Goal: Transaction & Acquisition: Purchase product/service

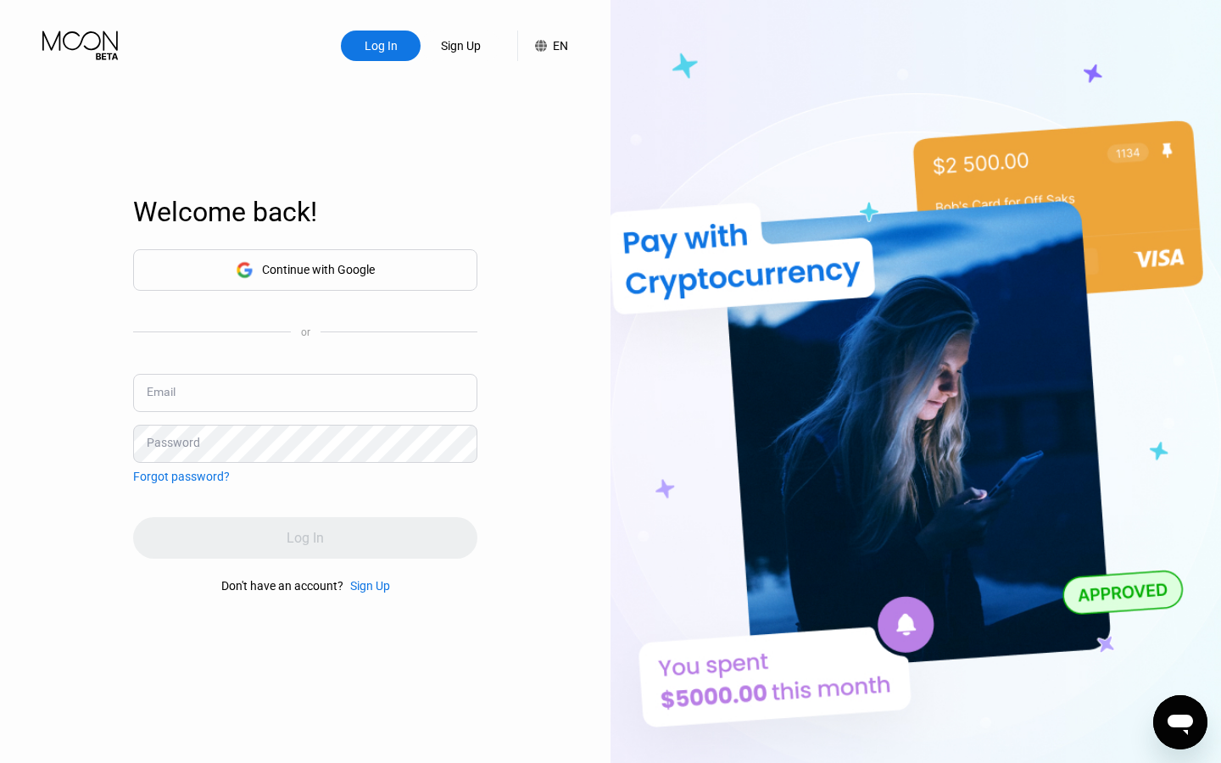
click at [380, 406] on input "text" at bounding box center [305, 393] width 344 height 38
type input "[EMAIL_ADDRESS][DOMAIN_NAME]"
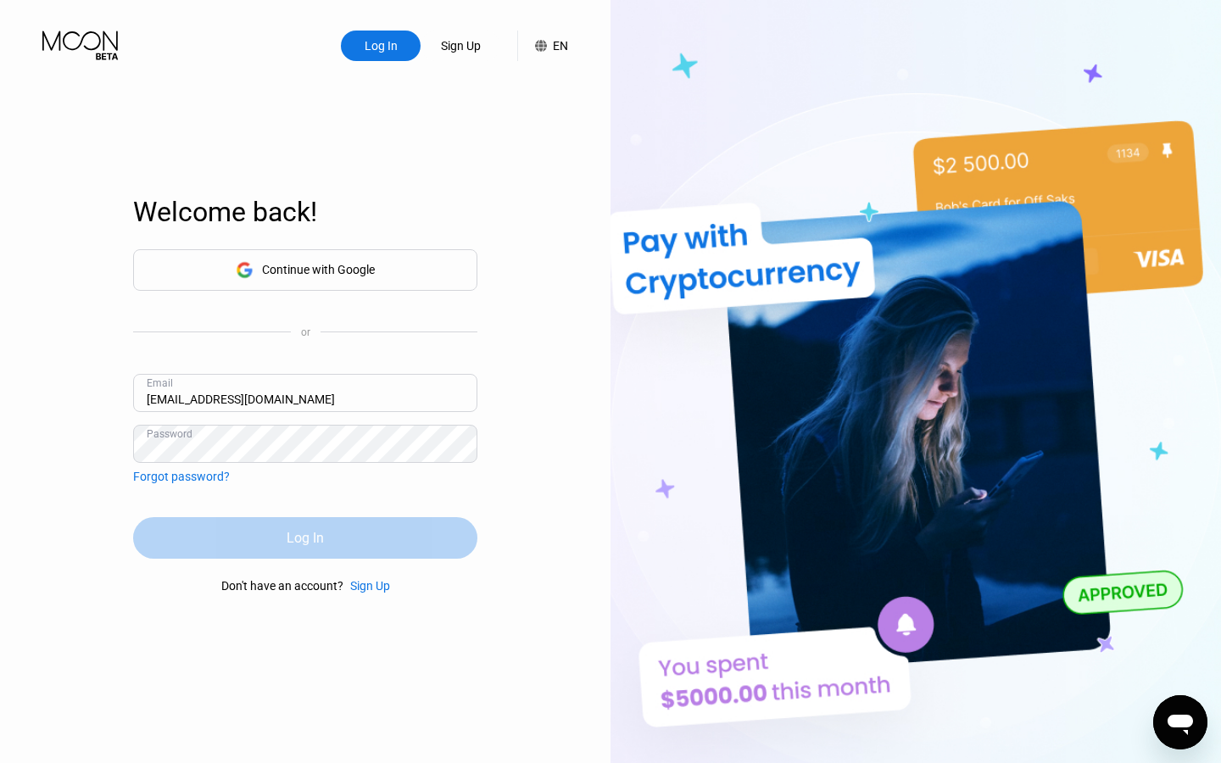
click at [348, 533] on div "Log In" at bounding box center [305, 538] width 344 height 42
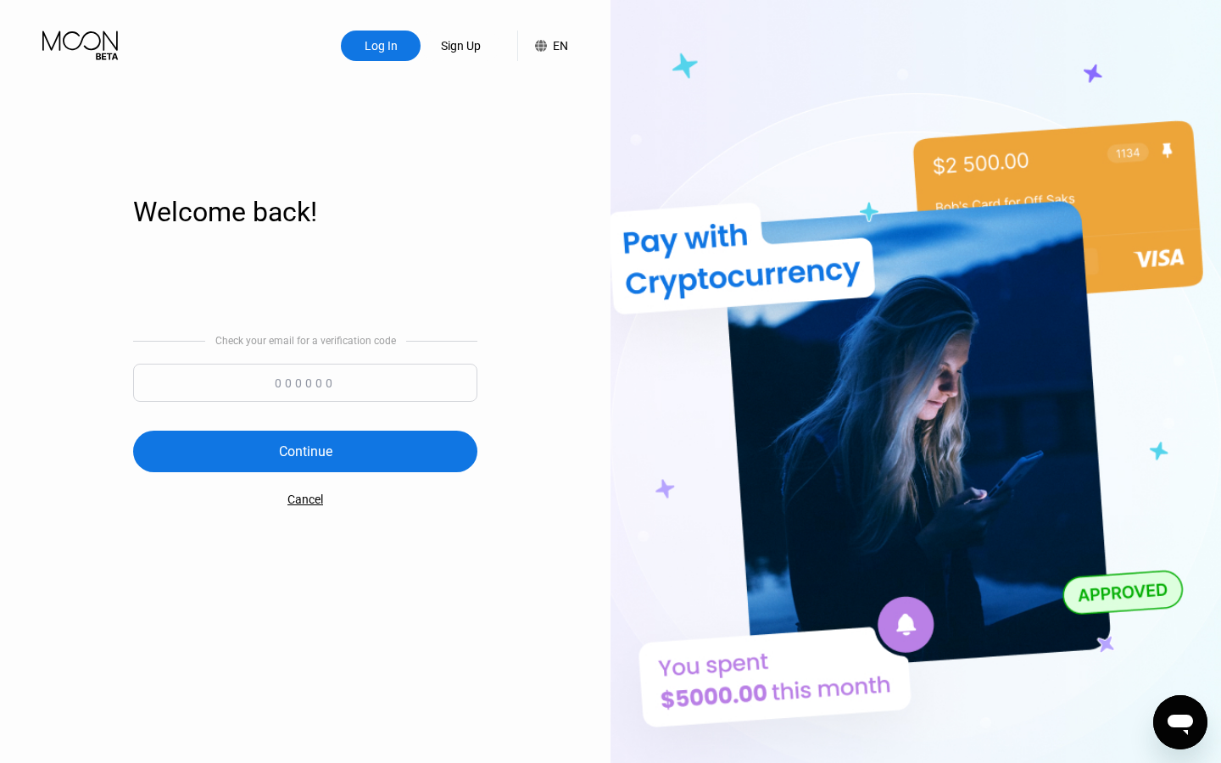
click at [338, 357] on div "Check your email for a verification code" at bounding box center [305, 372] width 344 height 75
click at [333, 380] on input at bounding box center [305, 383] width 344 height 38
click at [332, 381] on input at bounding box center [305, 383] width 344 height 38
type input "448326"
click at [288, 472] on div "Check your email for a verification code 448326 Continue Cancel" at bounding box center [305, 420] width 344 height 344
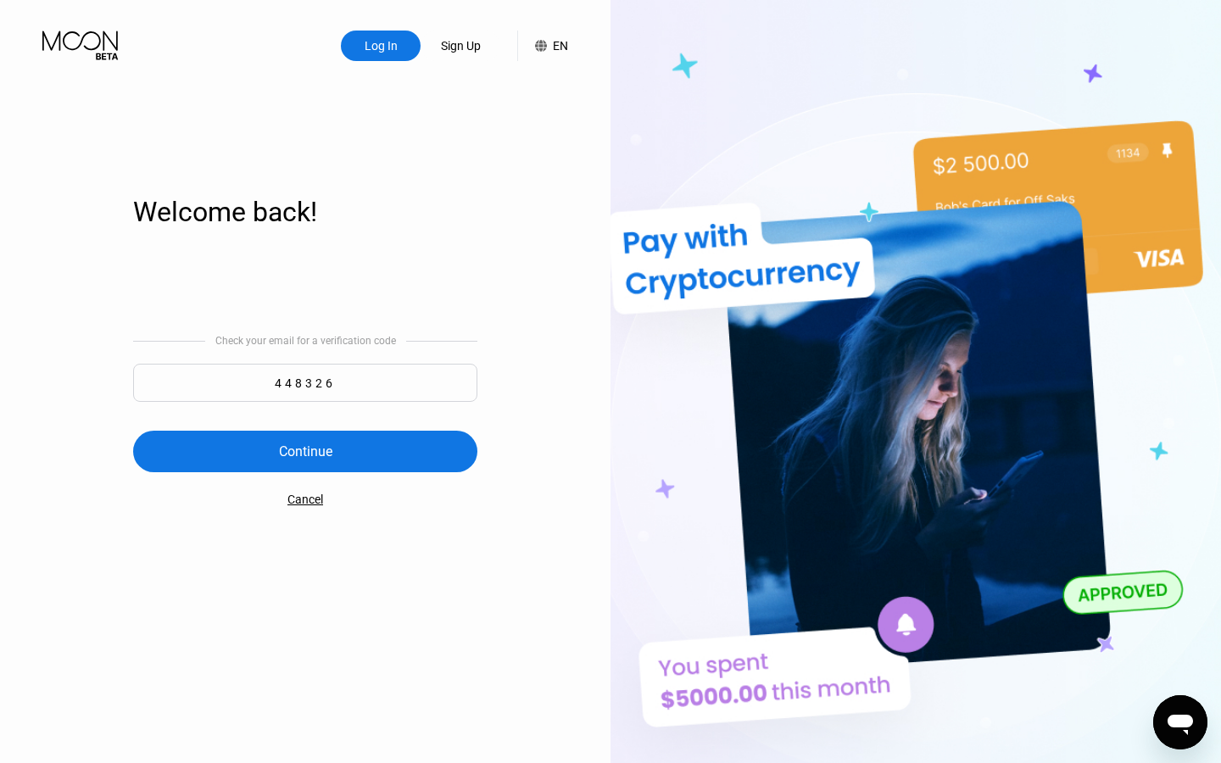
click at [297, 433] on div "Continue" at bounding box center [305, 452] width 344 height 42
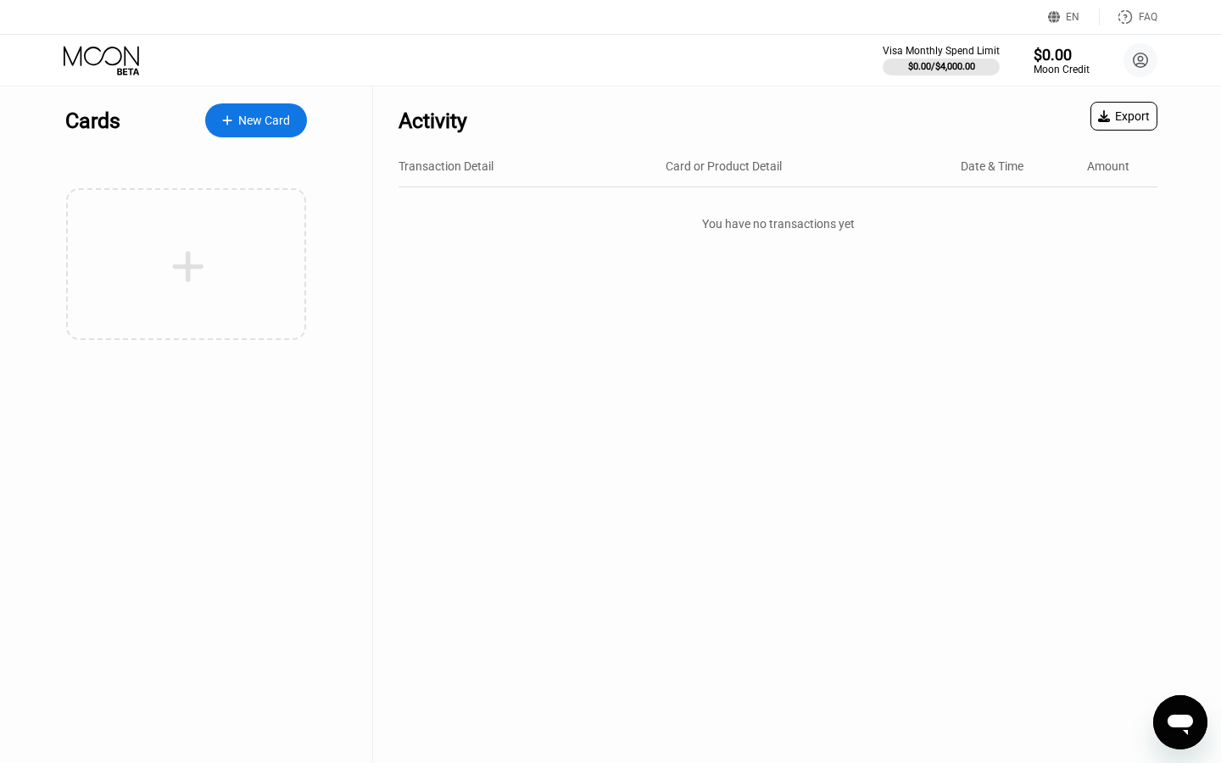
click at [277, 133] on div "New Card" at bounding box center [256, 120] width 102 height 34
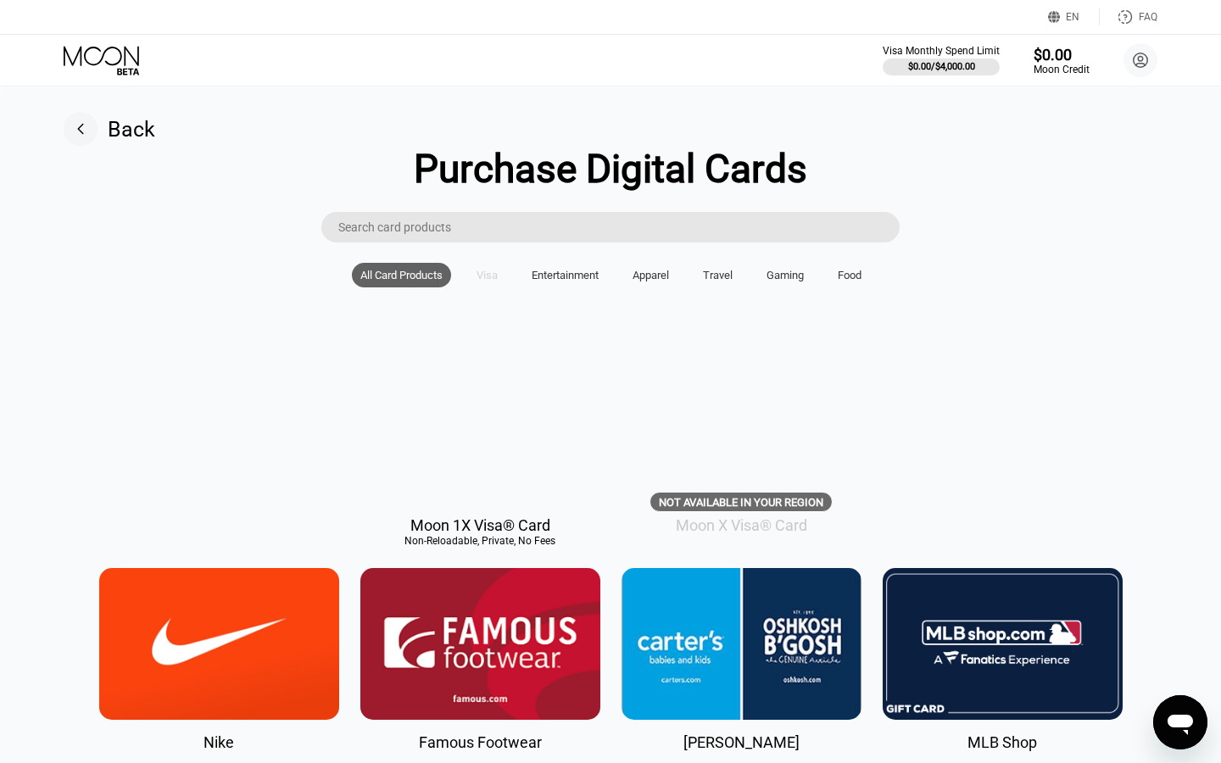
click at [481, 280] on div "Visa" at bounding box center [487, 275] width 21 height 13
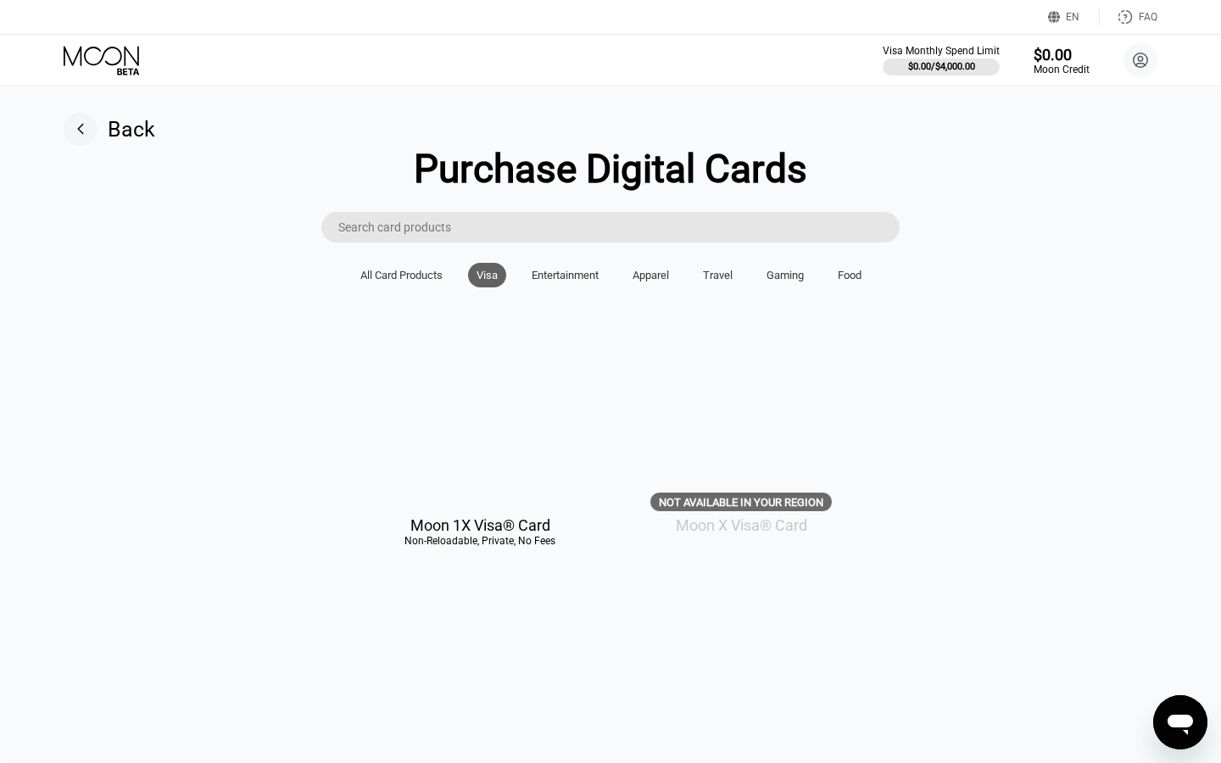
click at [501, 538] on div "Non-Reloadable, Private, No Fees" at bounding box center [480, 541] width 240 height 12
click at [711, 498] on div "Not available in your region" at bounding box center [741, 502] width 164 height 13
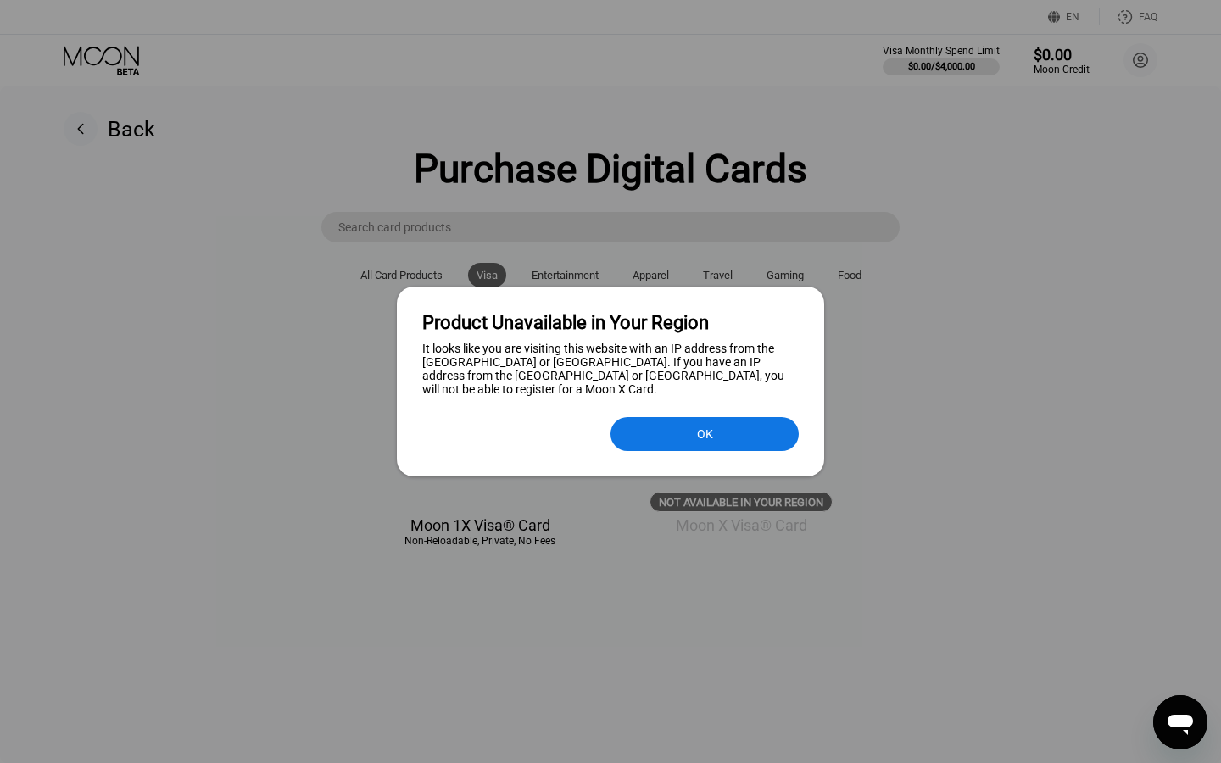
click at [712, 498] on div at bounding box center [610, 381] width 1221 height 763
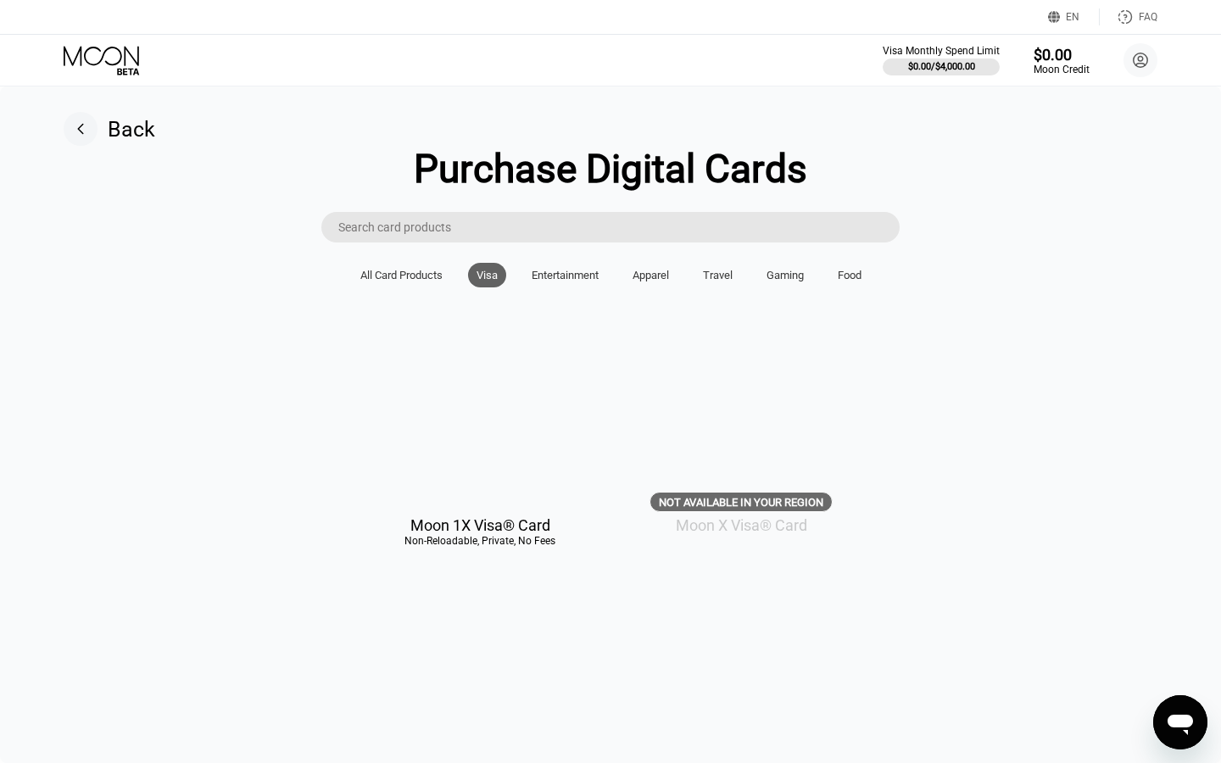
click at [712, 498] on div "Not available in your region" at bounding box center [741, 502] width 164 height 13
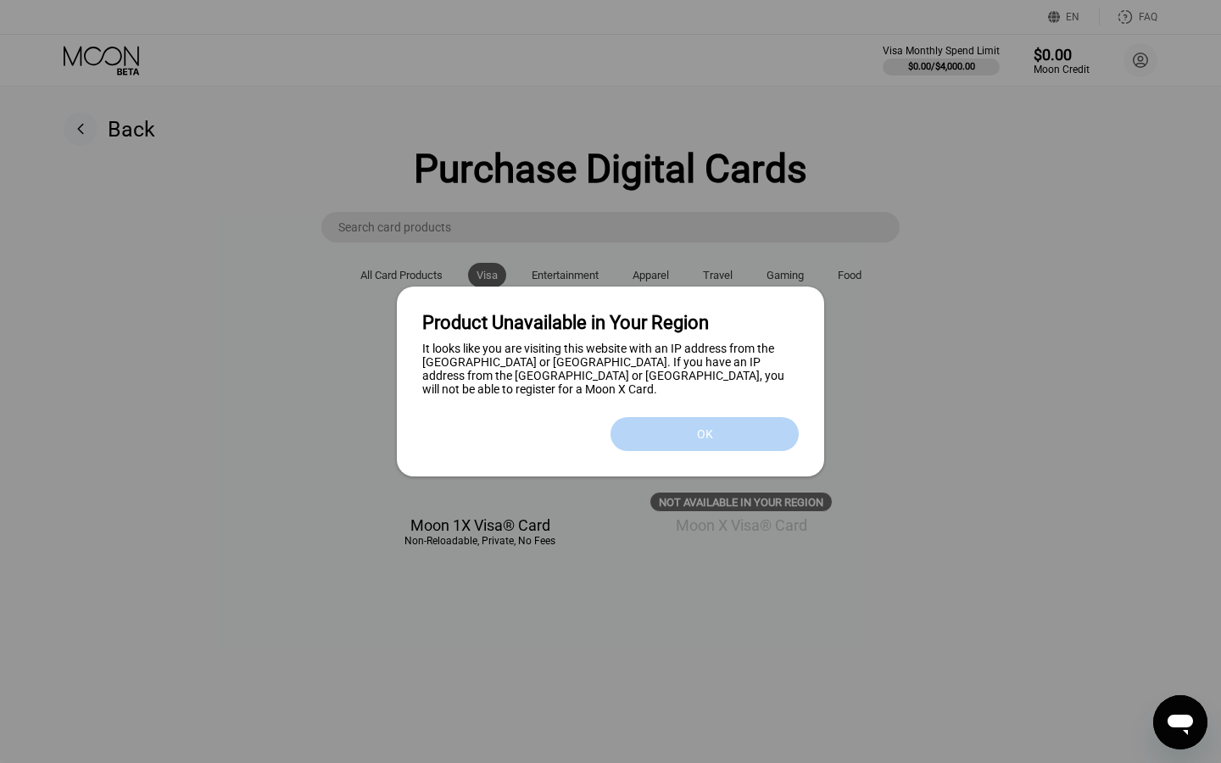
click at [720, 430] on div "OK" at bounding box center [704, 434] width 188 height 34
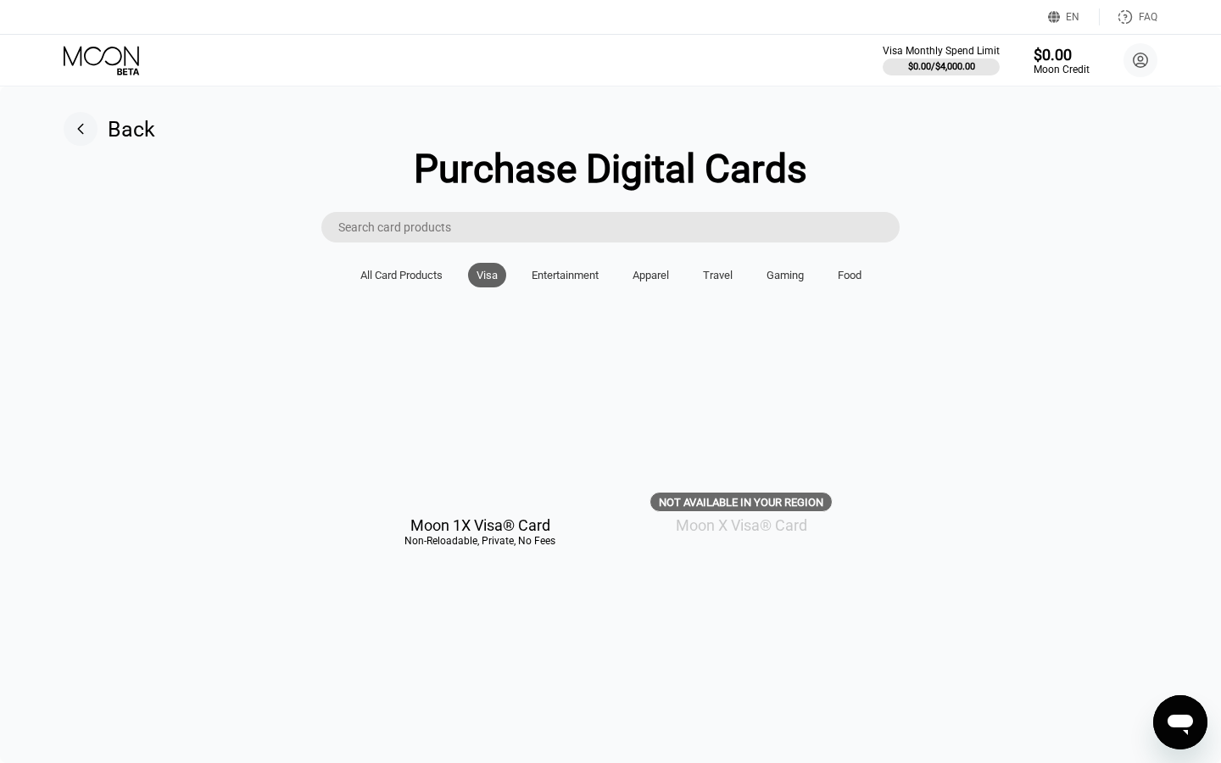
click at [392, 271] on div "All Card Products" at bounding box center [401, 275] width 82 height 13
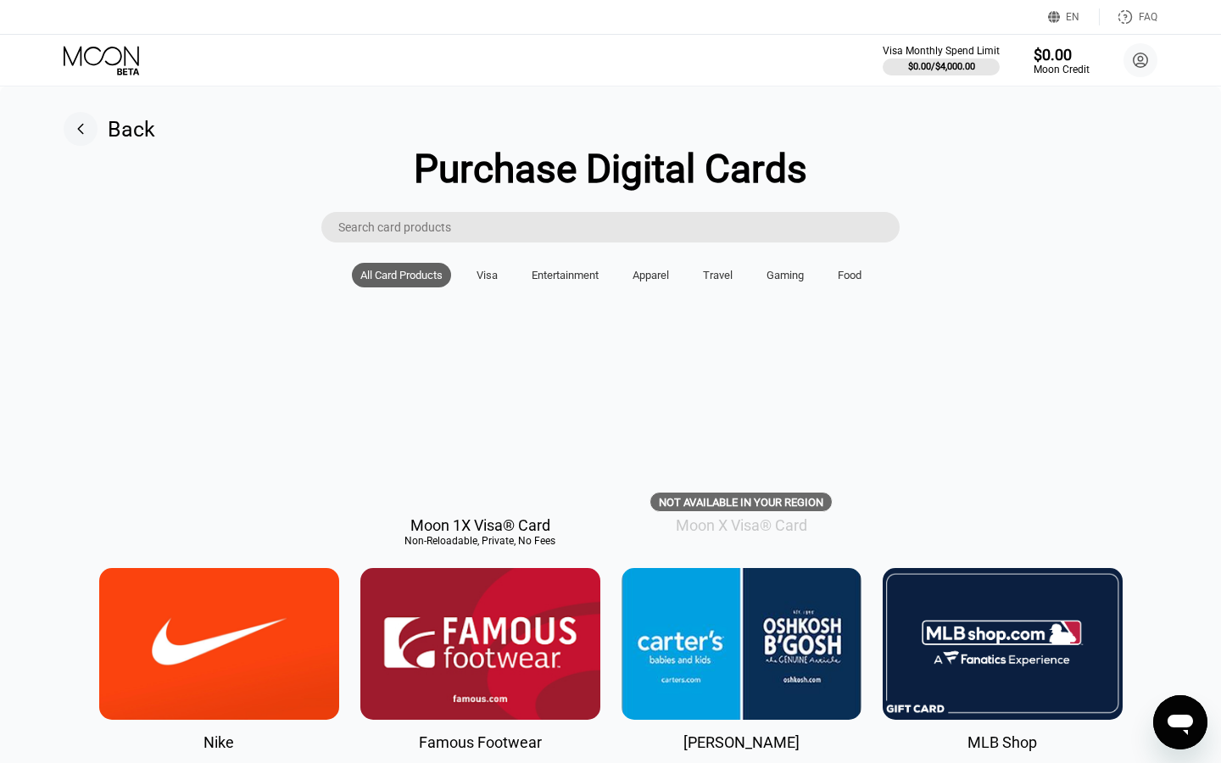
click at [1149, 7] on div "EN Language English Save FAQ" at bounding box center [610, 17] width 1221 height 35
click at [605, 0] on div "EN Language English Save FAQ" at bounding box center [610, 17] width 1221 height 35
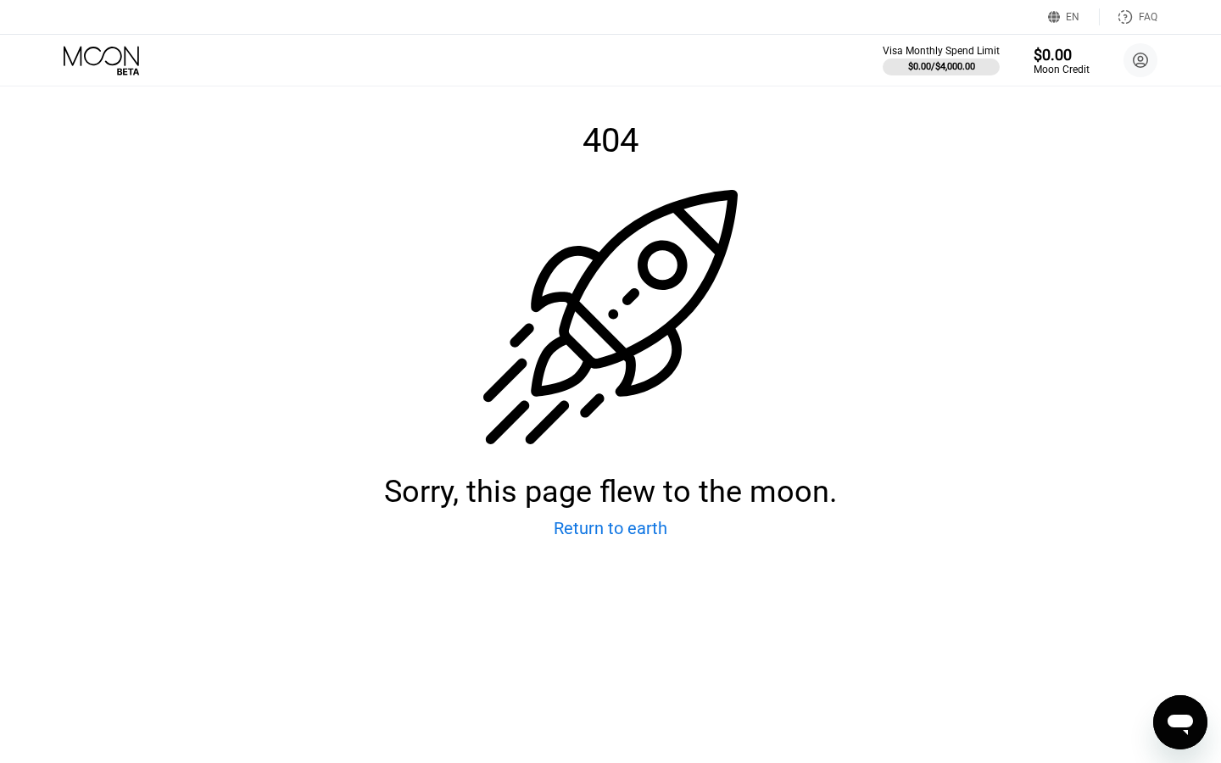
click at [610, 531] on div "Return to earth" at bounding box center [611, 528] width 114 height 20
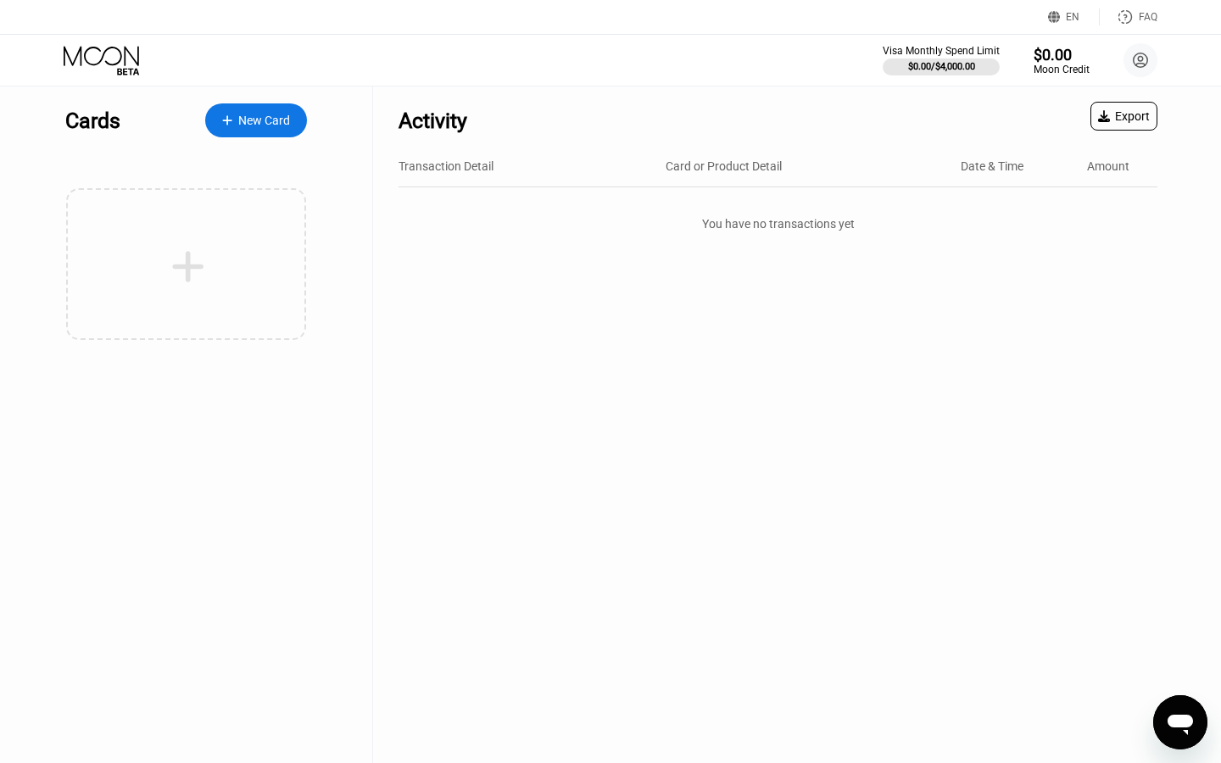
click at [257, 114] on div "New Card" at bounding box center [264, 121] width 52 height 14
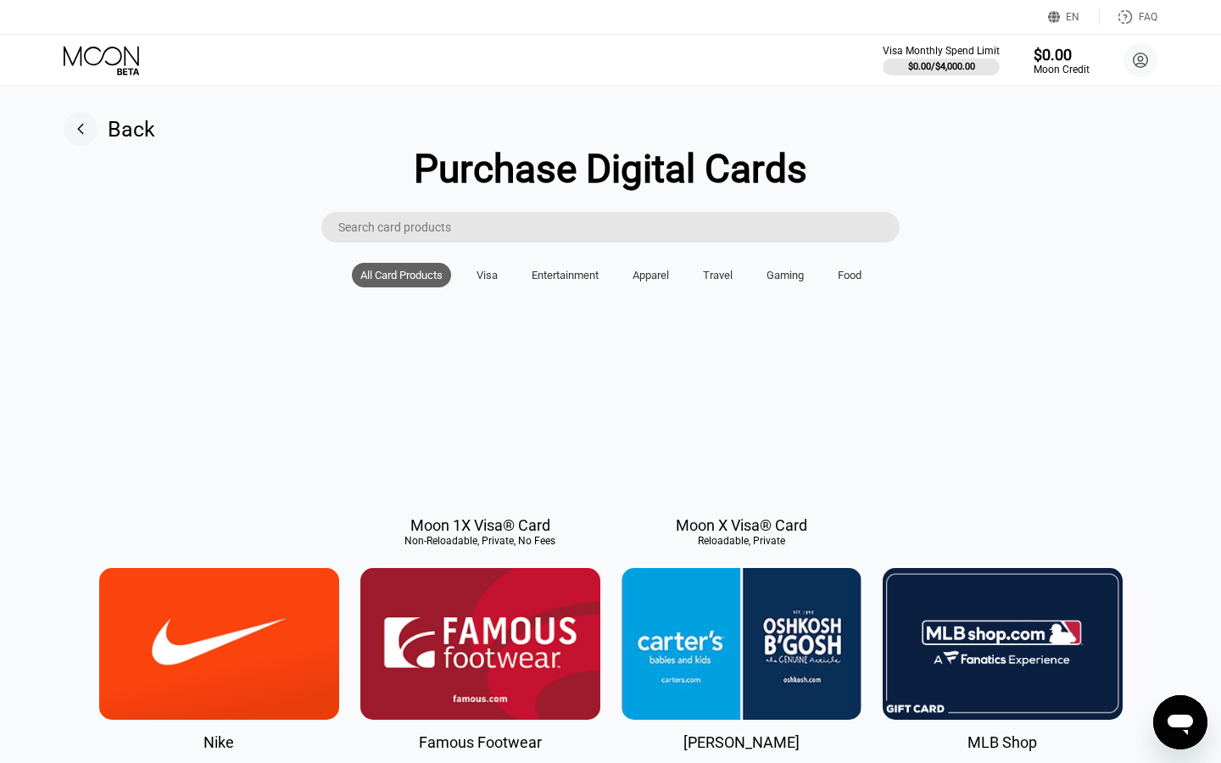
click at [488, 278] on div "Visa" at bounding box center [487, 275] width 21 height 13
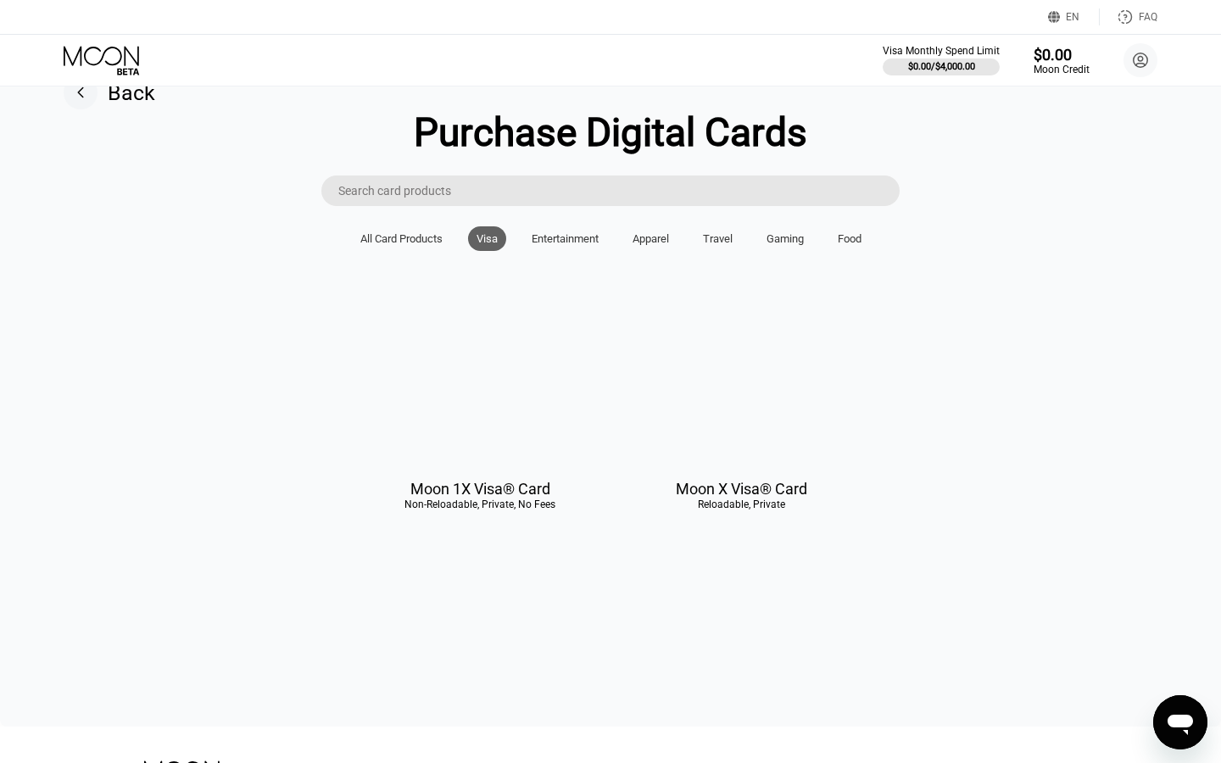
scroll to position [42, 0]
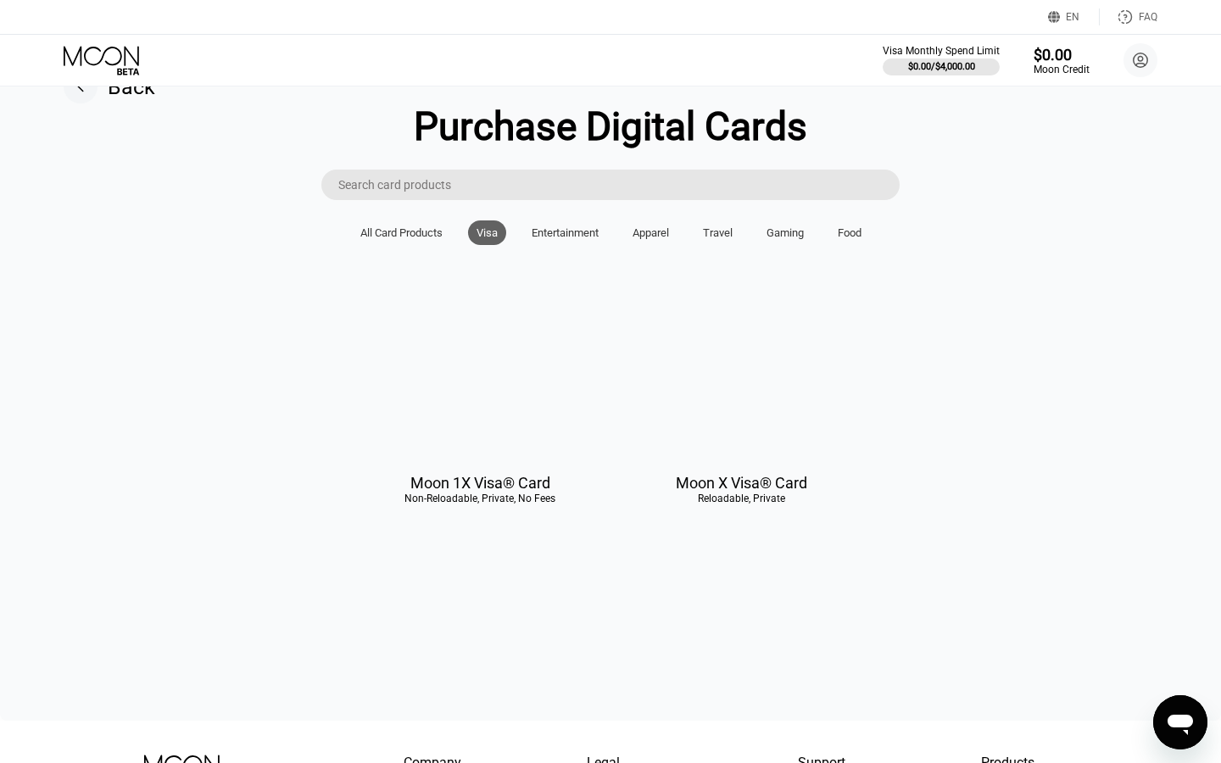
click at [465, 443] on div at bounding box center [480, 385] width 240 height 152
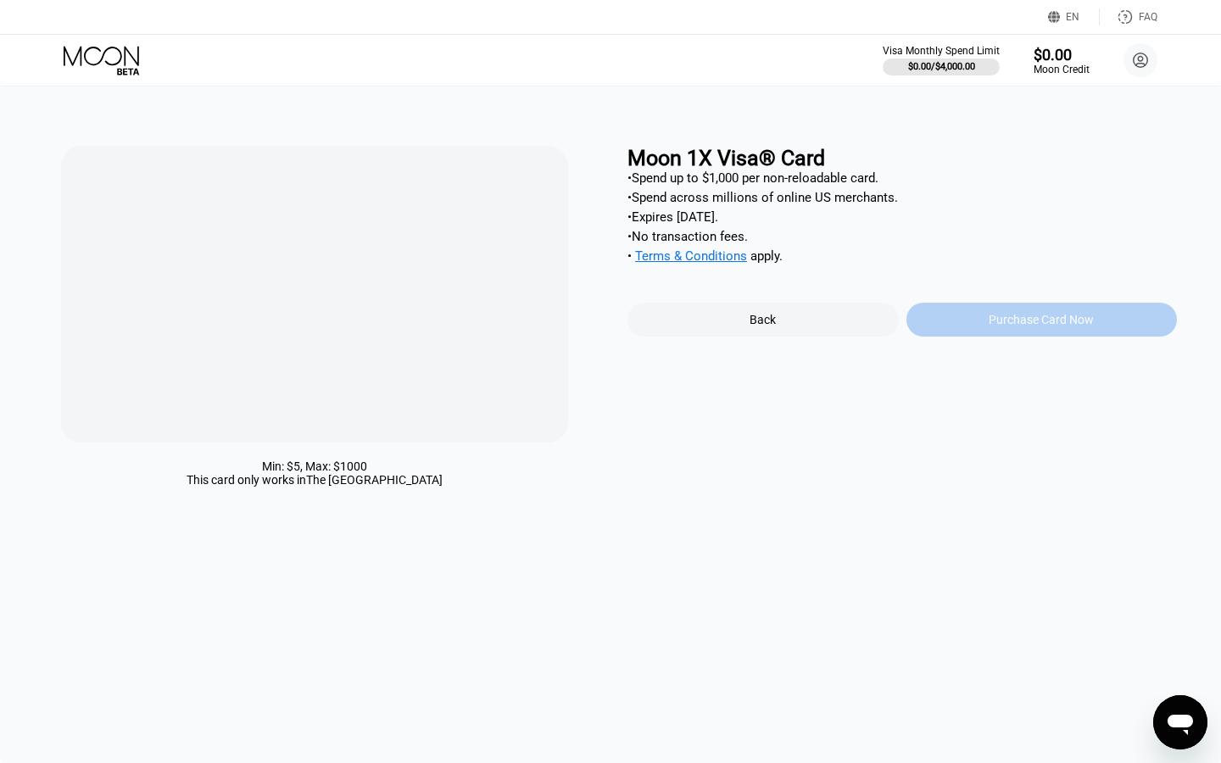
click at [1003, 329] on div "Purchase Card Now" at bounding box center [1041, 320] width 271 height 34
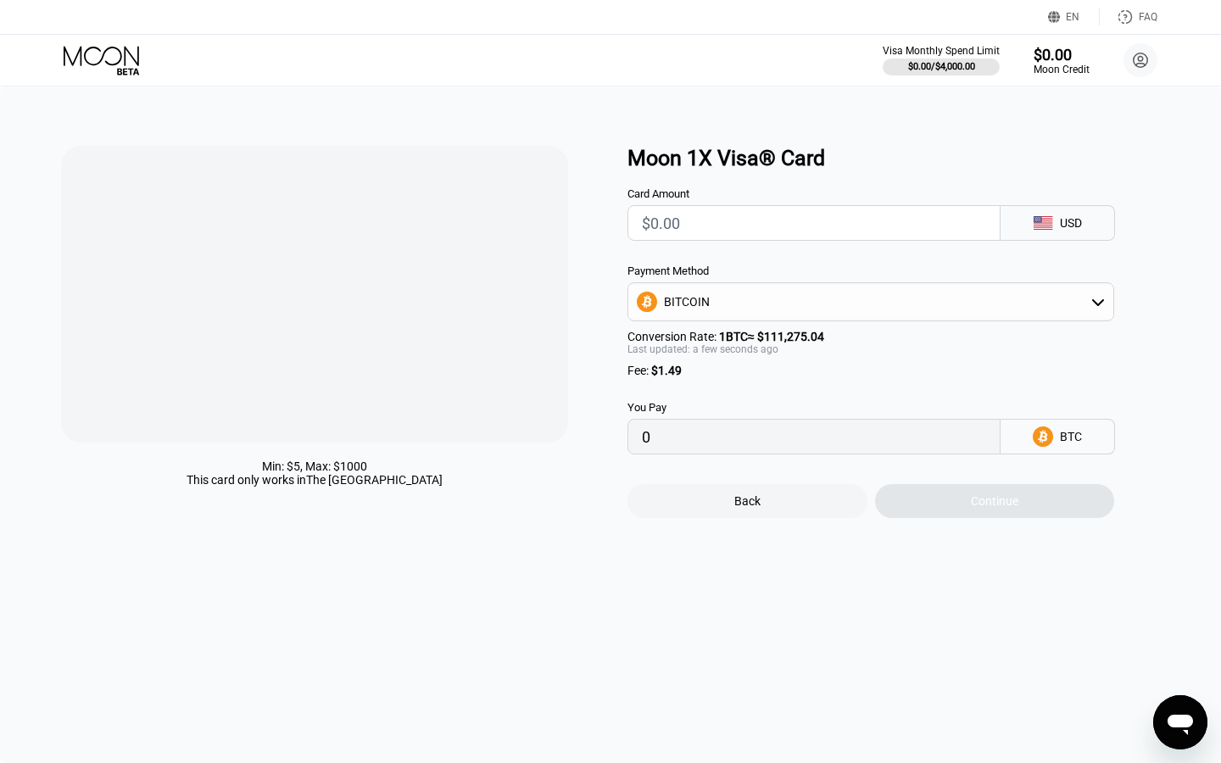
click at [859, 227] on input "text" at bounding box center [814, 223] width 344 height 34
type input "$2"
type input "0.00003137"
type input "$20"
type input "0.00019313"
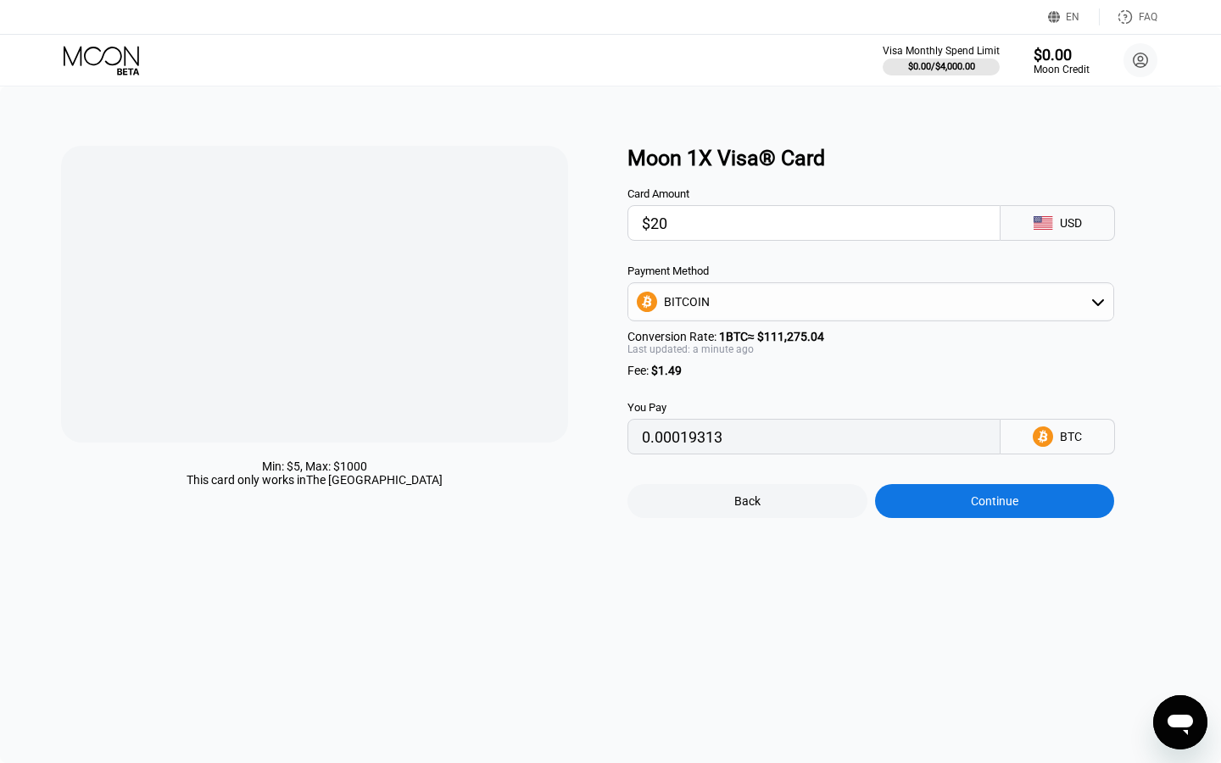
type input "$200"
type input "0.00181074"
type input "$2000"
type input "0.01798688"
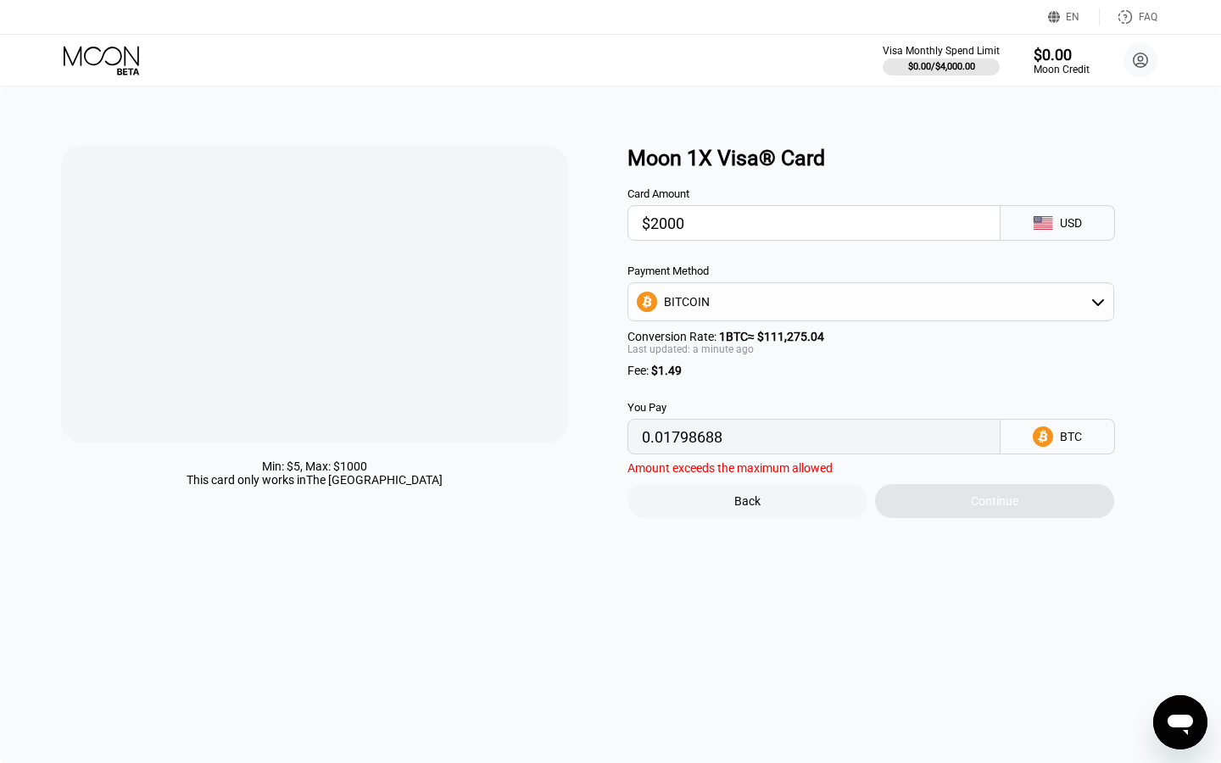
type input "$200"
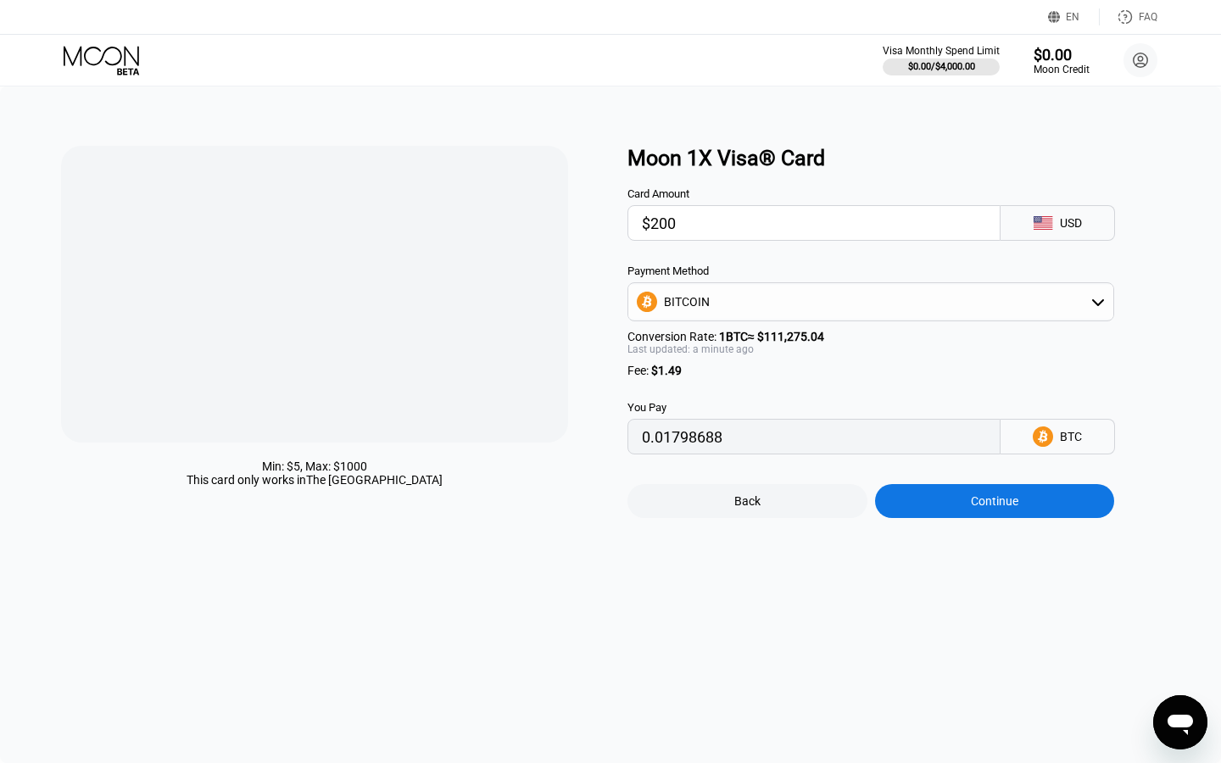
type input "0.00181074"
type input "$20"
type input "0.00019313"
type input "$2"
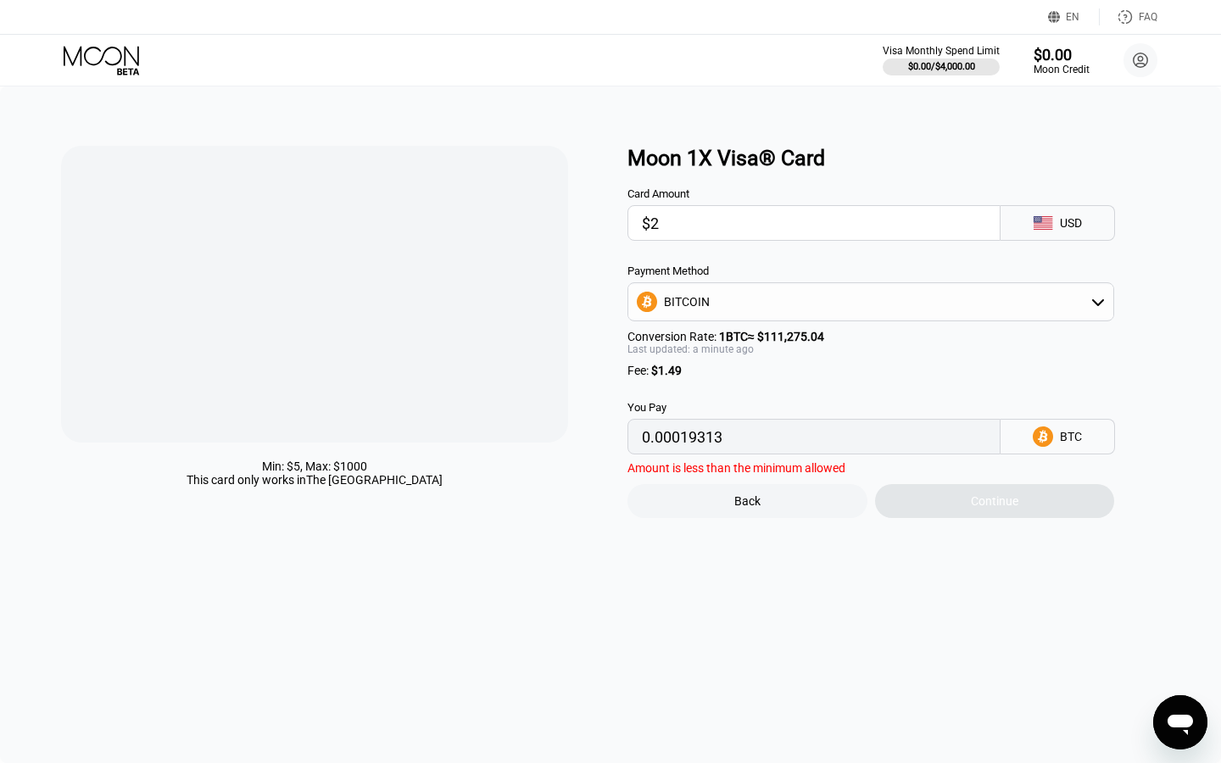
type input "0.00003137"
type input "0"
type input "$1"
type input "0.00002238"
type input "$10"
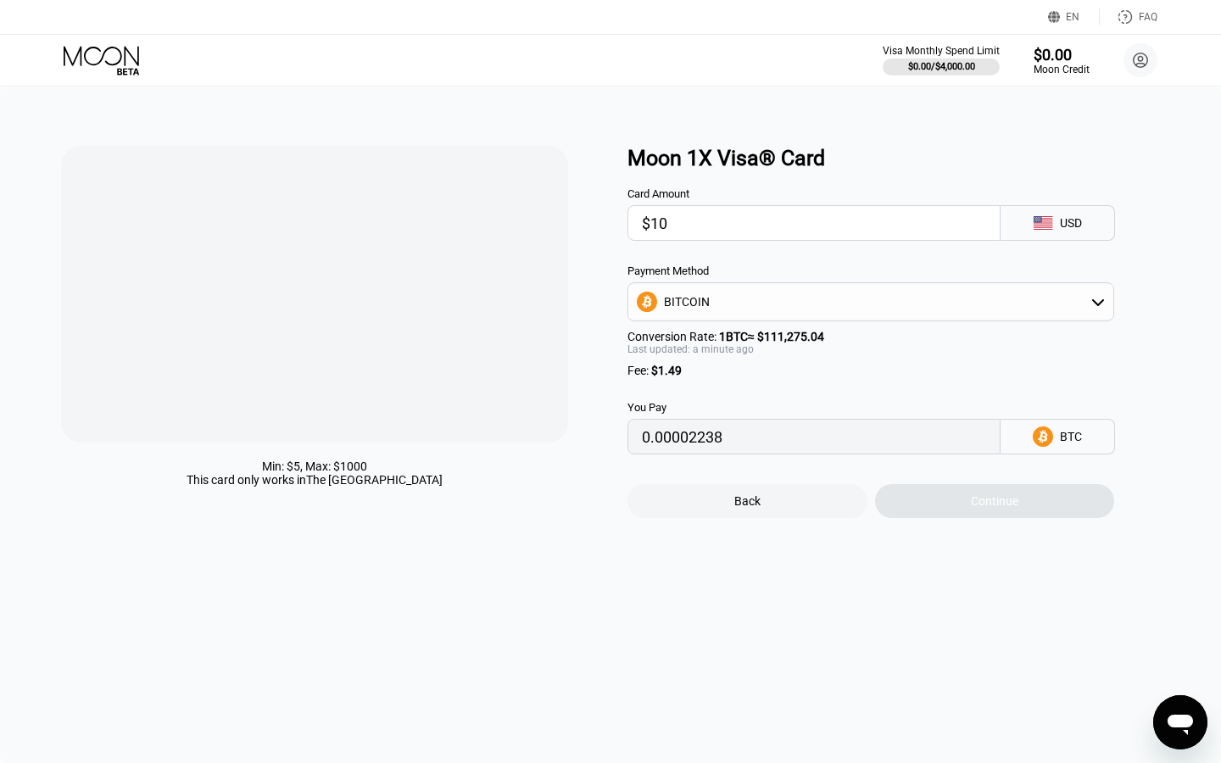
type input "0.00010326"
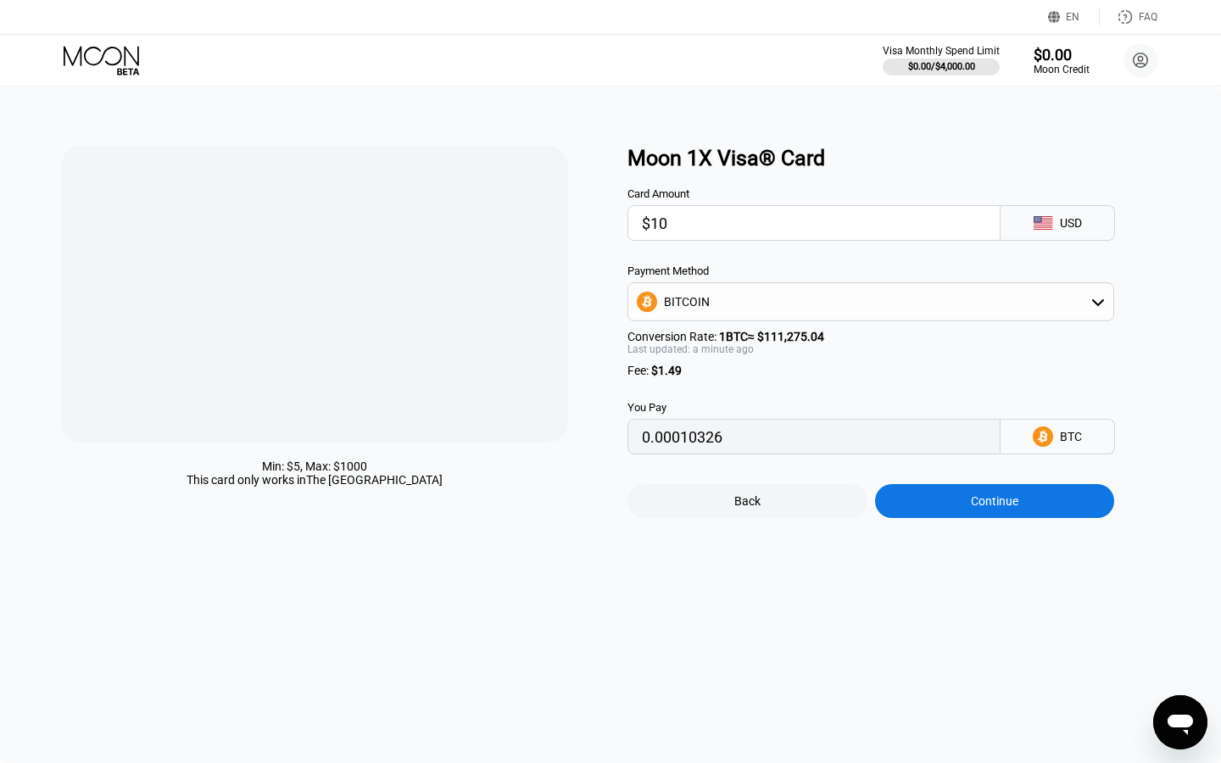
type input "$100"
type input "0.00091207"
type input "$1000"
type input "0.00900014"
type input "$100"
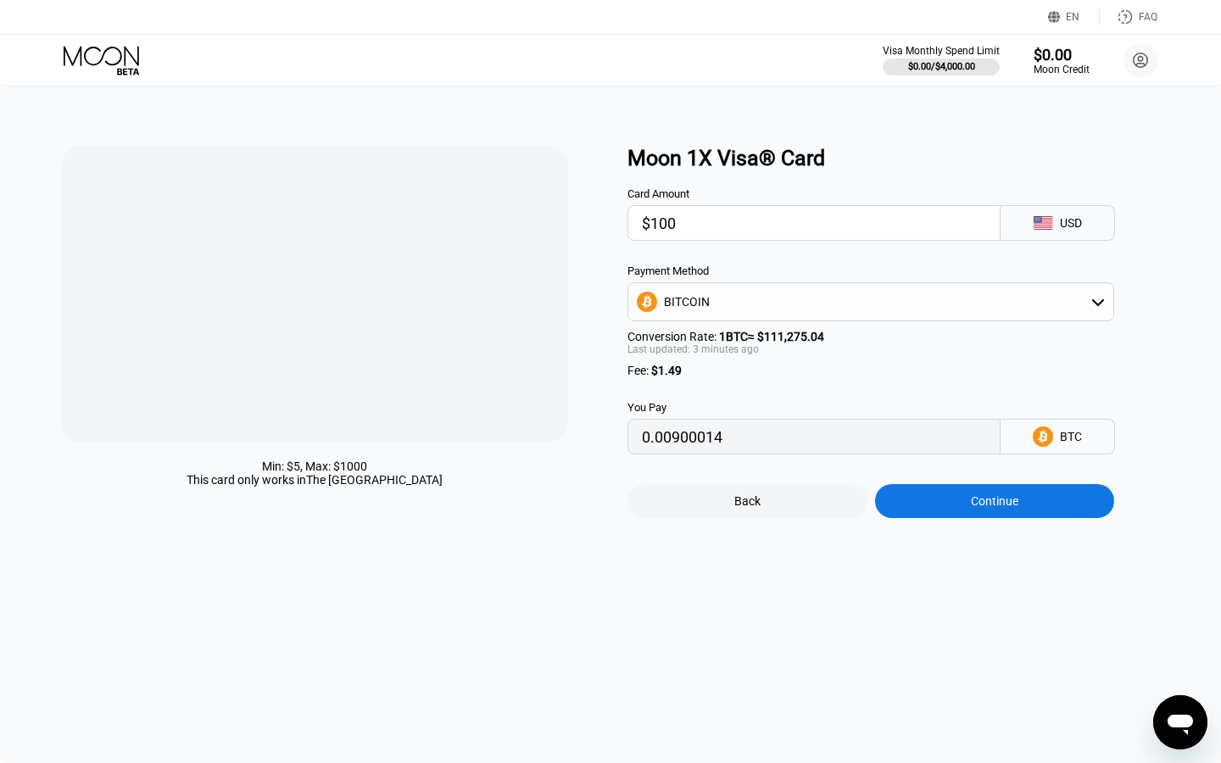
type input "0.00091207"
type input "$10"
type input "0.00010326"
type input "$1"
type input "0.00002238"
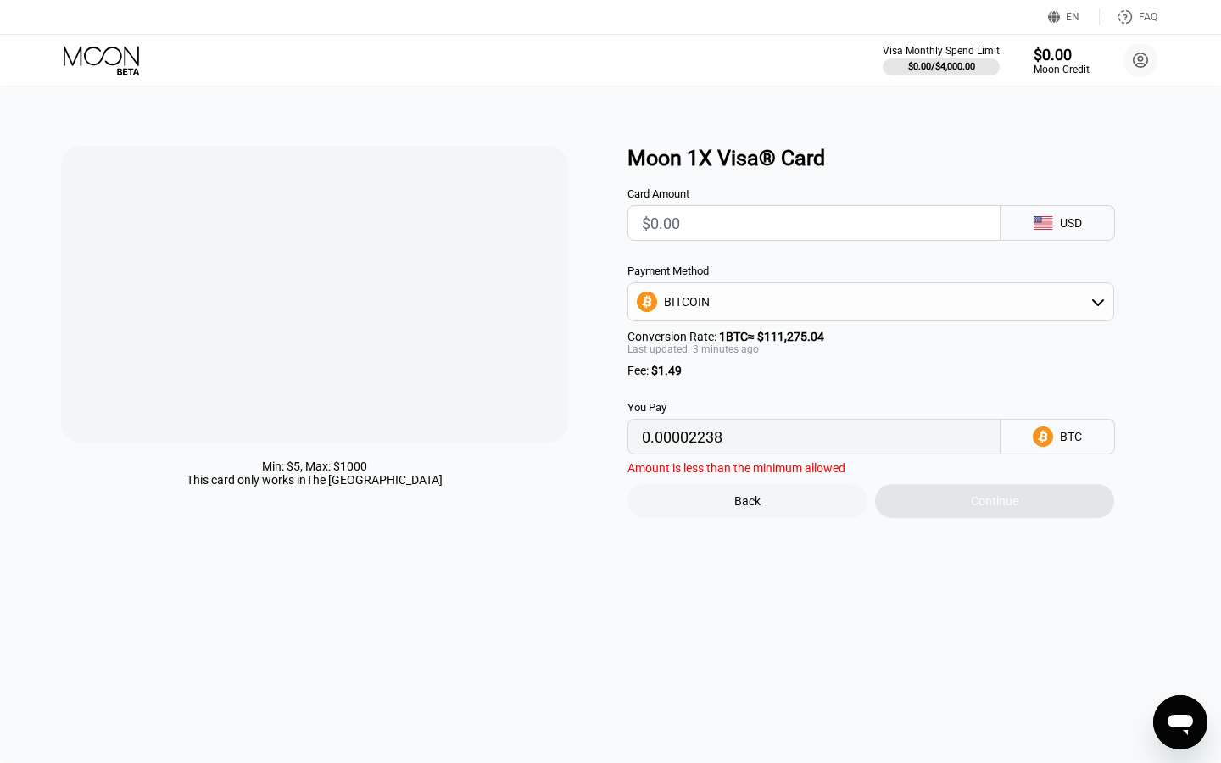
type input "0"
type input "$9"
type input "0.00009428"
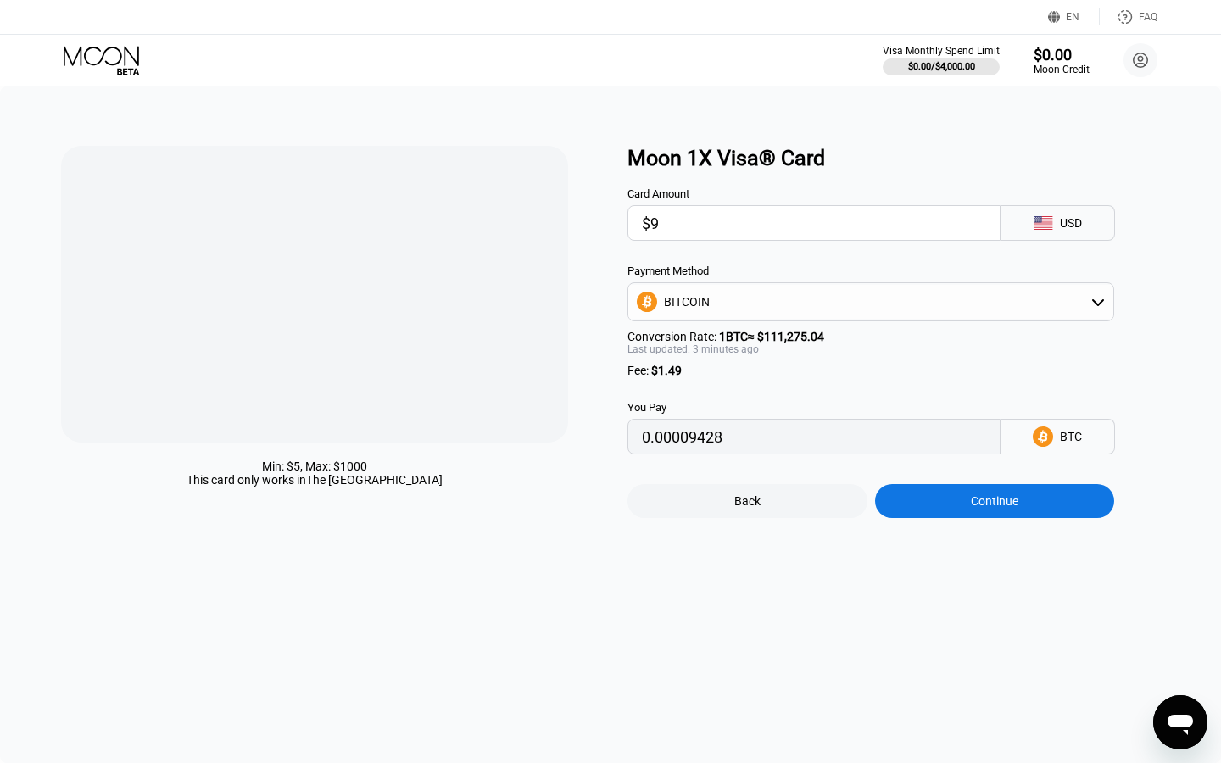
type input "$97"
type input "0.00088511"
type input "$970"
type input "0.00873053"
type input "$970"
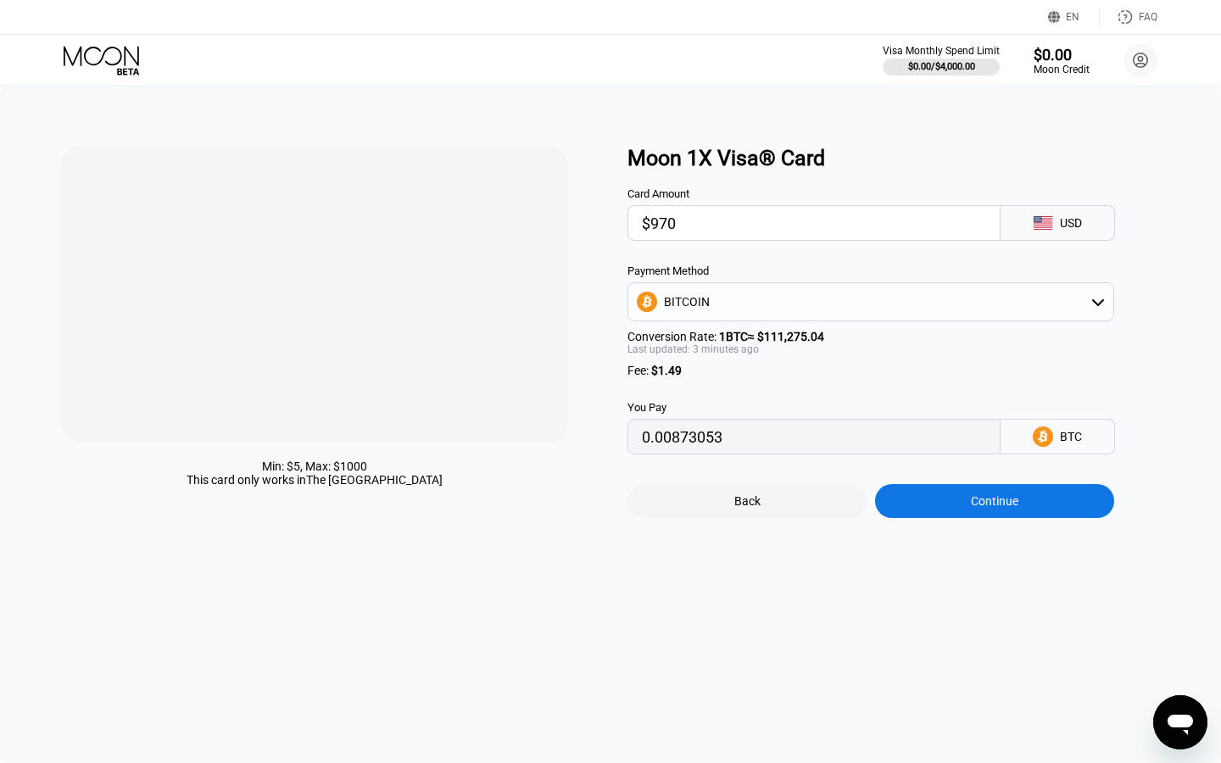
click at [1062, 510] on div "Continue" at bounding box center [995, 501] width 240 height 34
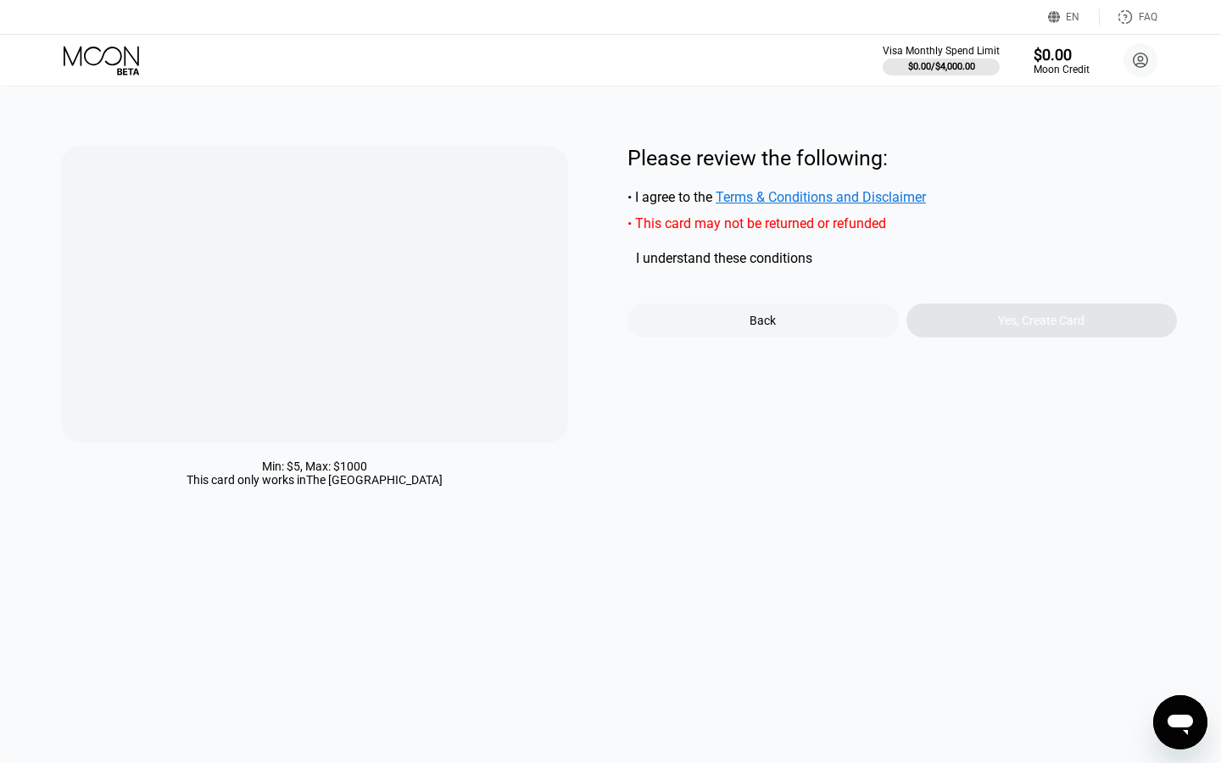
click at [951, 328] on div "Yes, Create Card" at bounding box center [1041, 321] width 271 height 34
click at [777, 261] on div "I understand these conditions" at bounding box center [724, 258] width 176 height 16
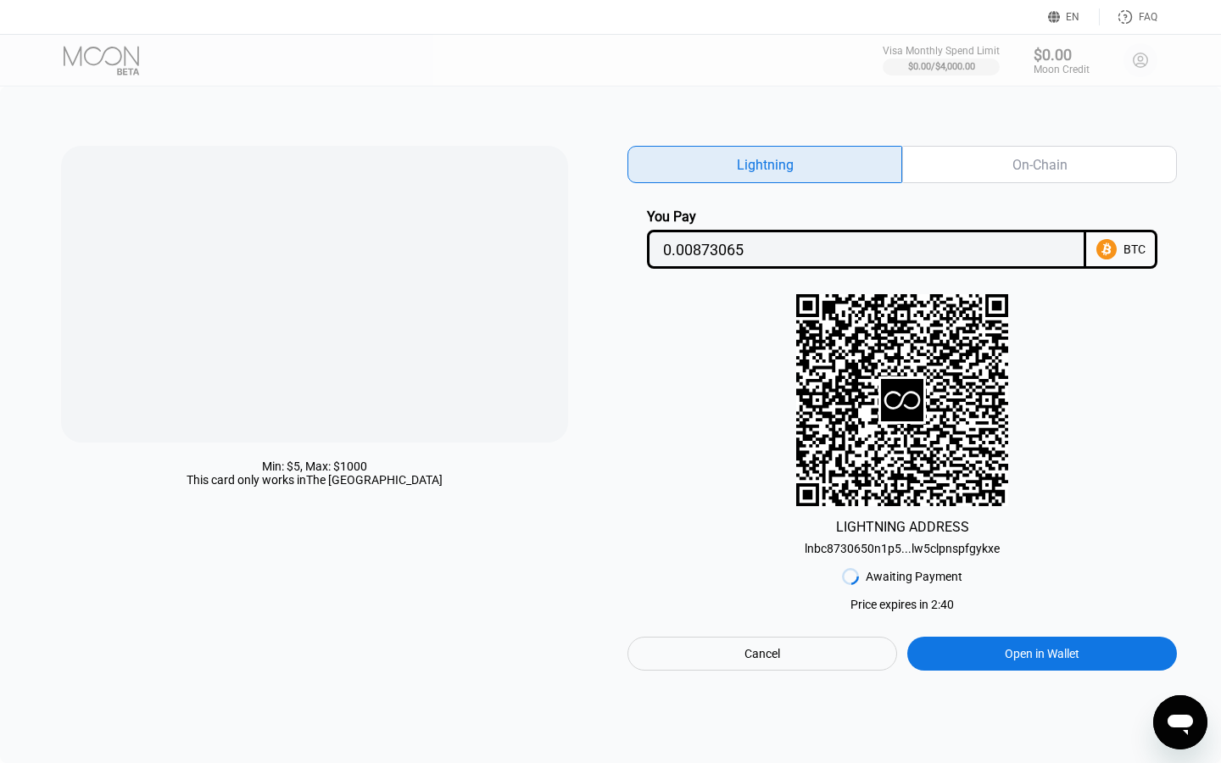
click at [772, 655] on div "Cancel" at bounding box center [762, 653] width 36 height 15
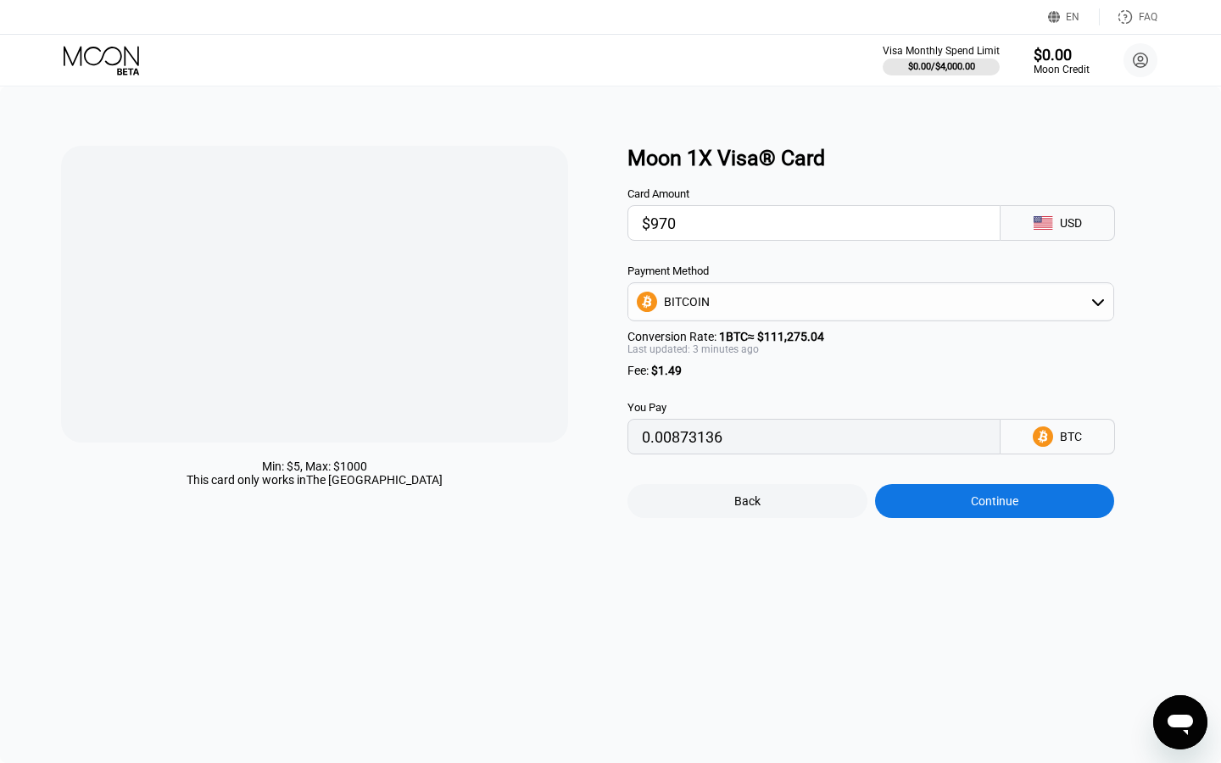
click at [759, 225] on input "$970" at bounding box center [814, 223] width 344 height 34
type input "$97"
type input "0.00088519"
type input "$9"
type input "0.00009428"
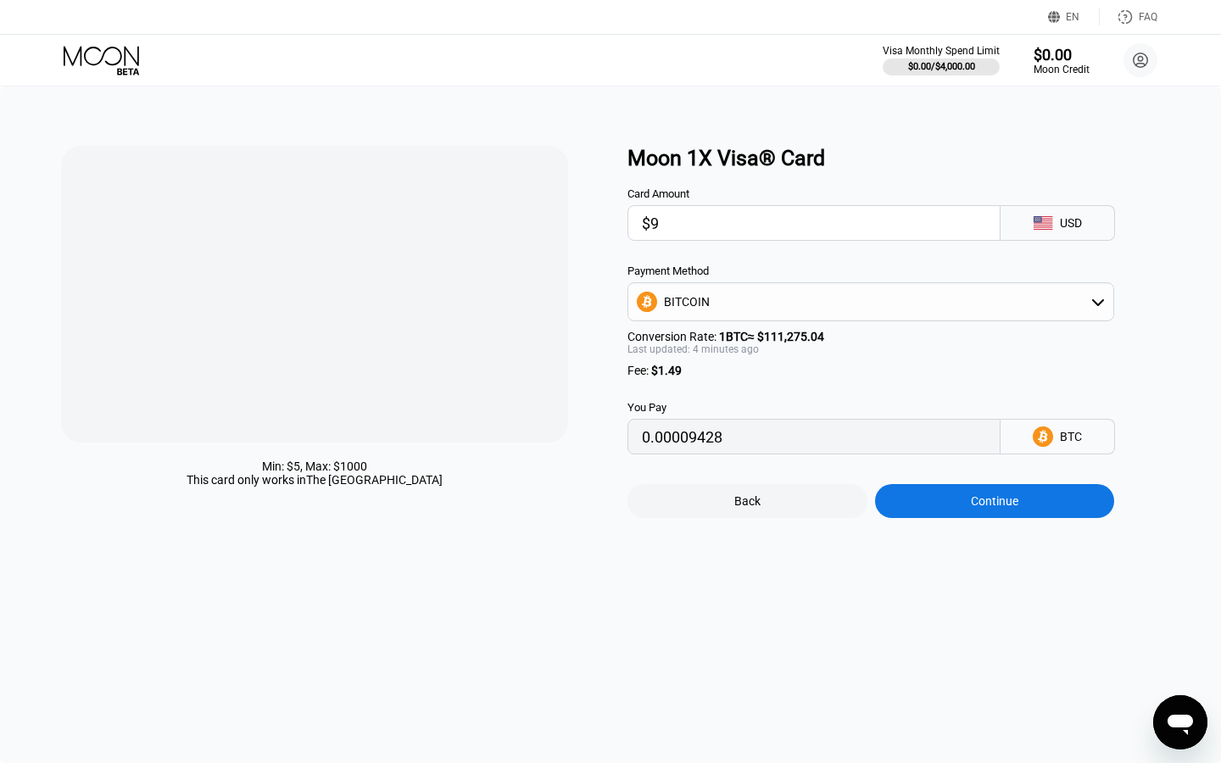
type input "$95"
type input "0.00086722"
type input "$950"
type input "0.00855160"
type input "$950"
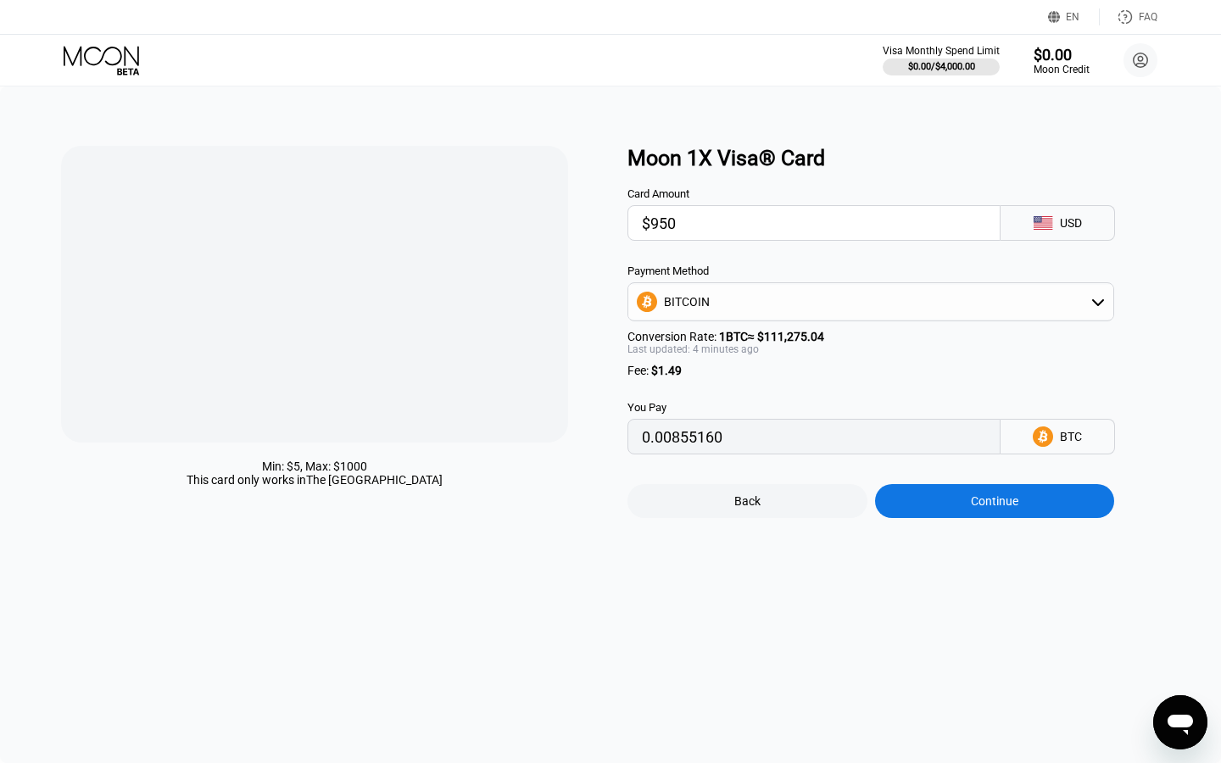
click at [971, 513] on div "Continue" at bounding box center [995, 501] width 240 height 34
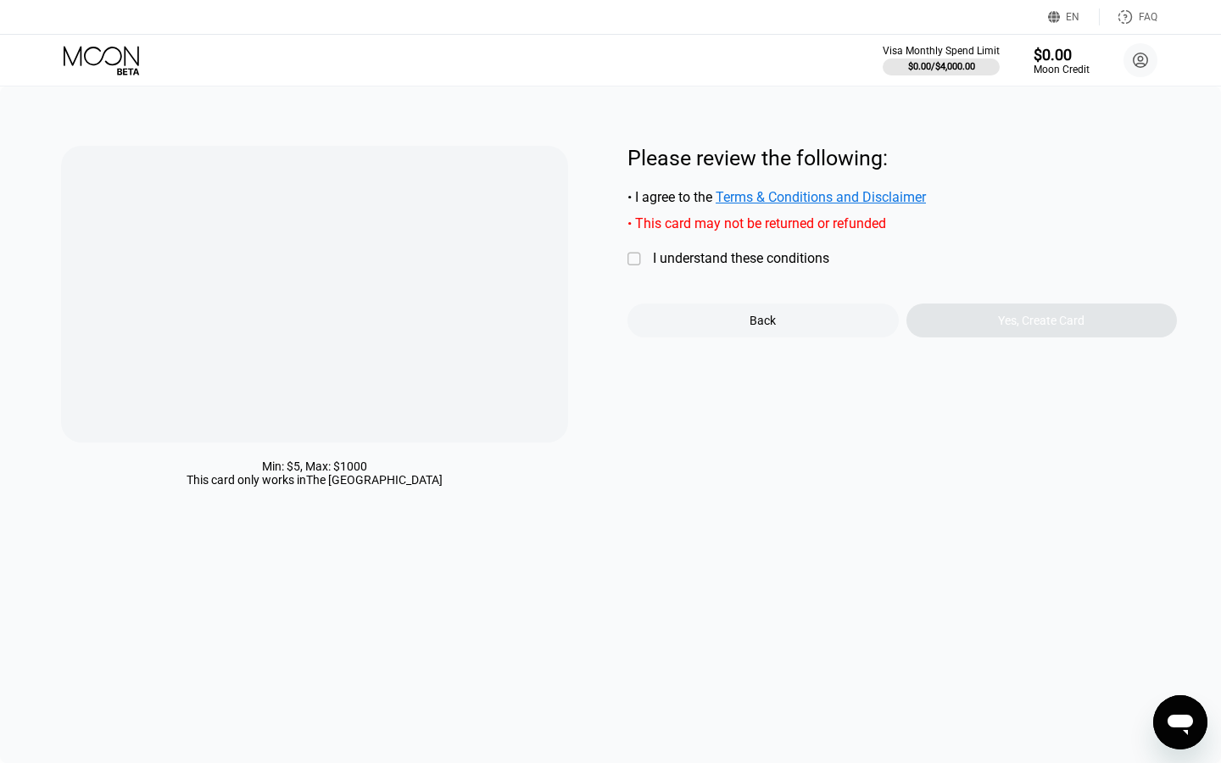
click at [640, 255] on div "" at bounding box center [635, 259] width 17 height 17
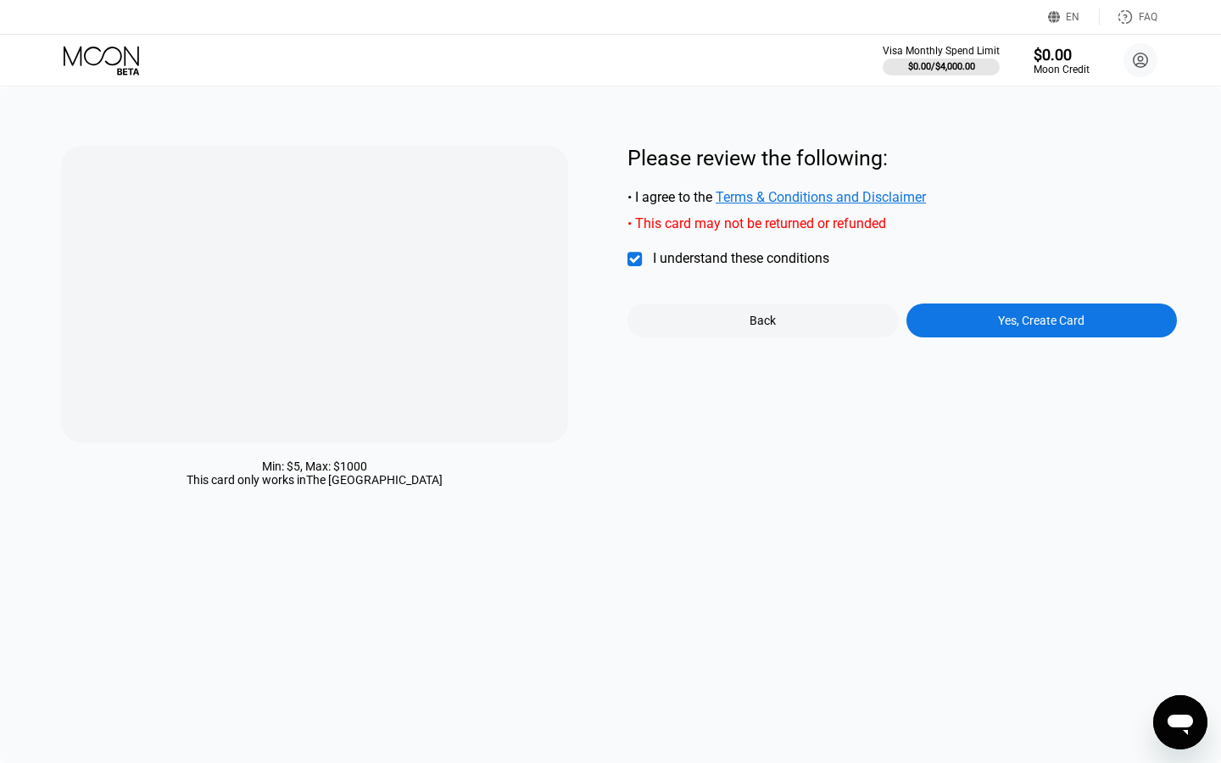
click at [633, 261] on div "" at bounding box center [635, 259] width 17 height 17
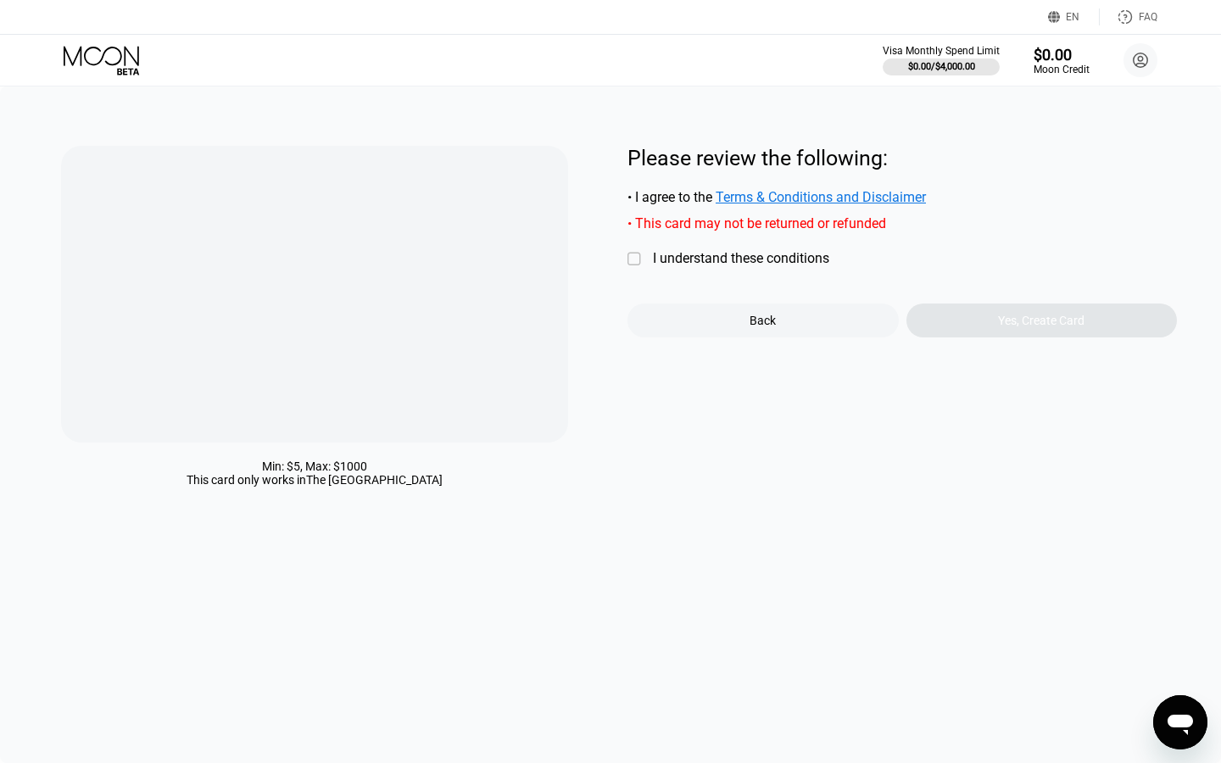
click at [638, 260] on div "" at bounding box center [635, 259] width 17 height 17
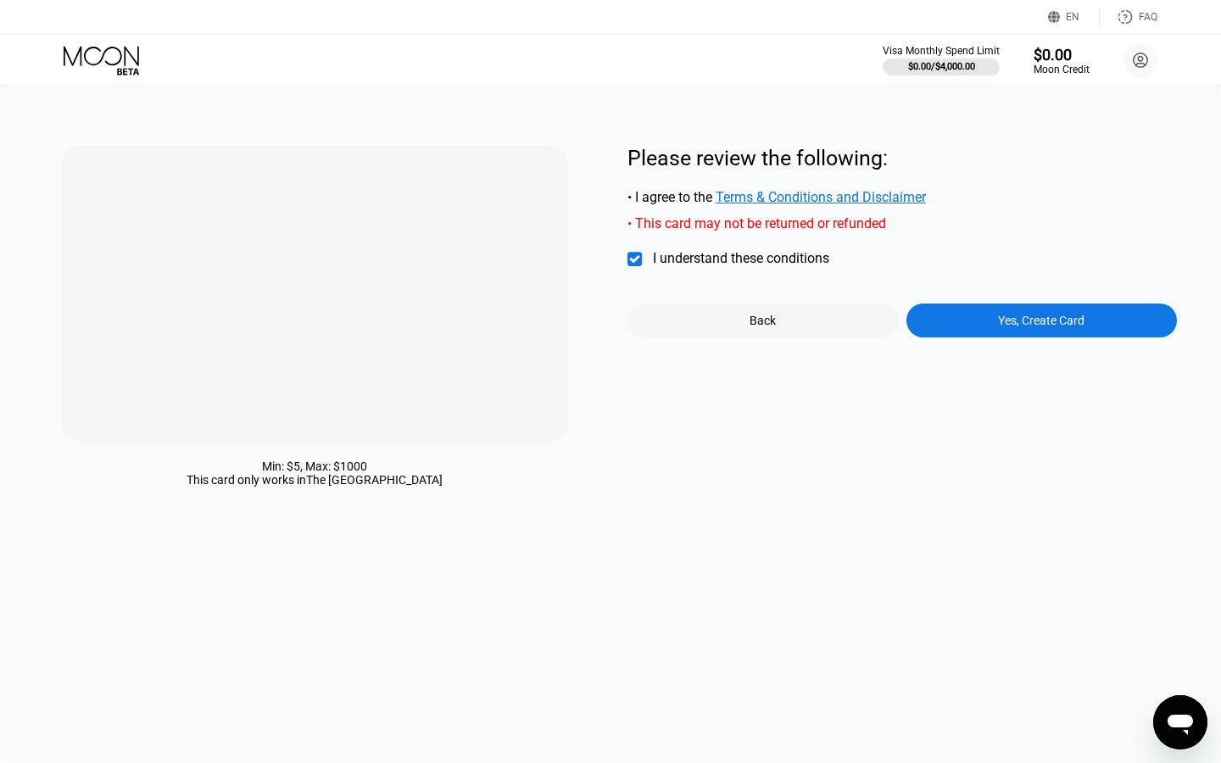
click at [978, 321] on div "Yes, Create Card" at bounding box center [1041, 321] width 271 height 34
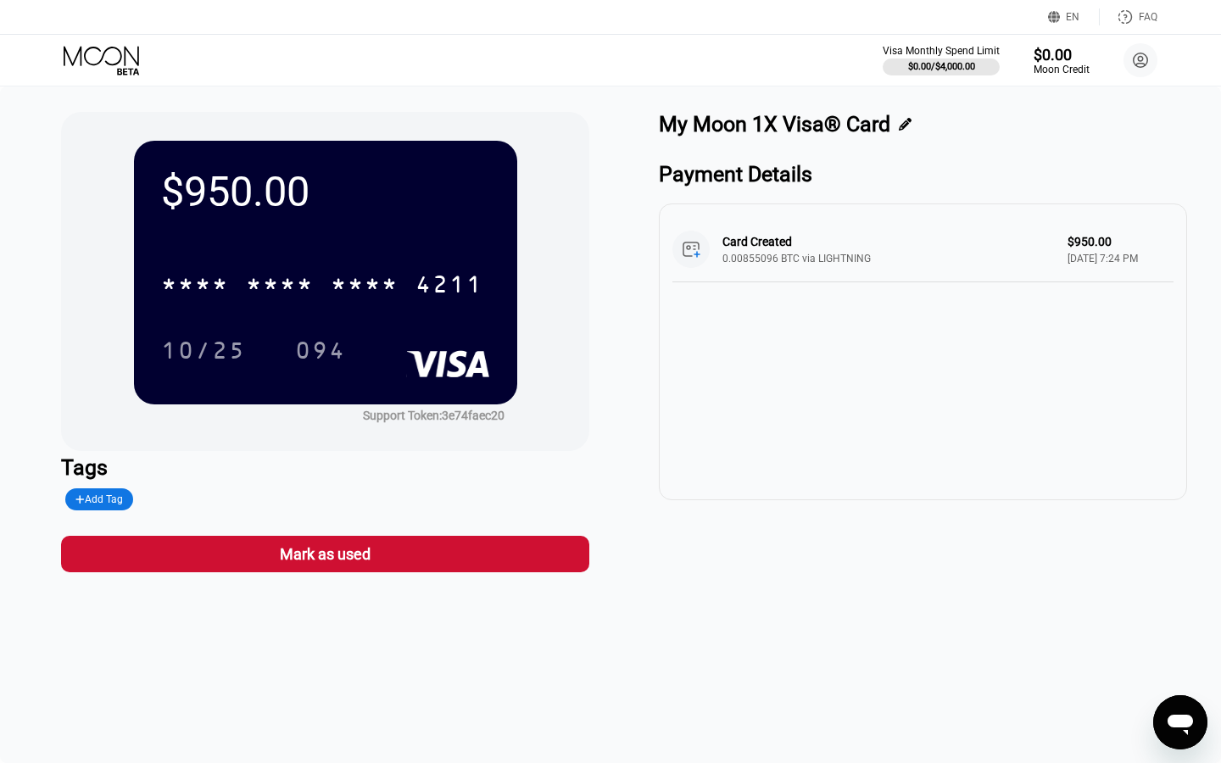
click at [376, 324] on div "* * * * * * * * * * * * 4211 10/25 094" at bounding box center [325, 300] width 329 height 100
click at [396, 439] on div "$950.00 * * * * * * * * * * * * 4211 10/25 094 Support Token: 3e74faec20" at bounding box center [325, 281] width 528 height 339
click at [399, 414] on div "Support Token: 3e74faec20" at bounding box center [434, 416] width 142 height 14
click at [525, 416] on div "$950.00 * * * * * * * * * * * * 4211 10/25 094 Support Token: 3e74faec20" at bounding box center [325, 281] width 528 height 339
click at [375, 259] on div "* * * * * * * * * * * * 4211" at bounding box center [325, 279] width 329 height 58
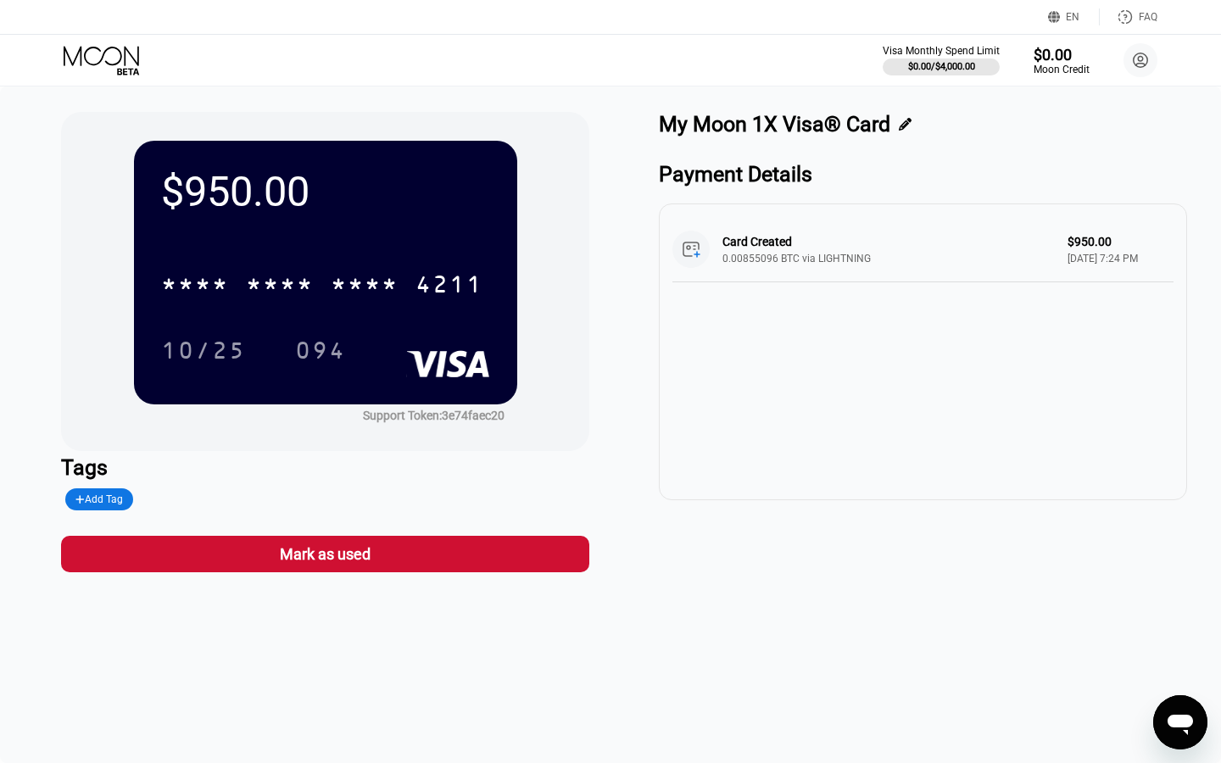
click at [749, 242] on div "Card Created 0.00855096 BTC via LIGHTNING $950.00 [DATE] 7:24 PM" at bounding box center [922, 249] width 501 height 65
click at [822, 247] on div "Card Created 0.00855096 BTC via LIGHTNING $950.00 [DATE] 7:24 PM" at bounding box center [922, 249] width 501 height 65
click at [385, 260] on div "* * * * * * * * * * * * 4211" at bounding box center [325, 279] width 329 height 58
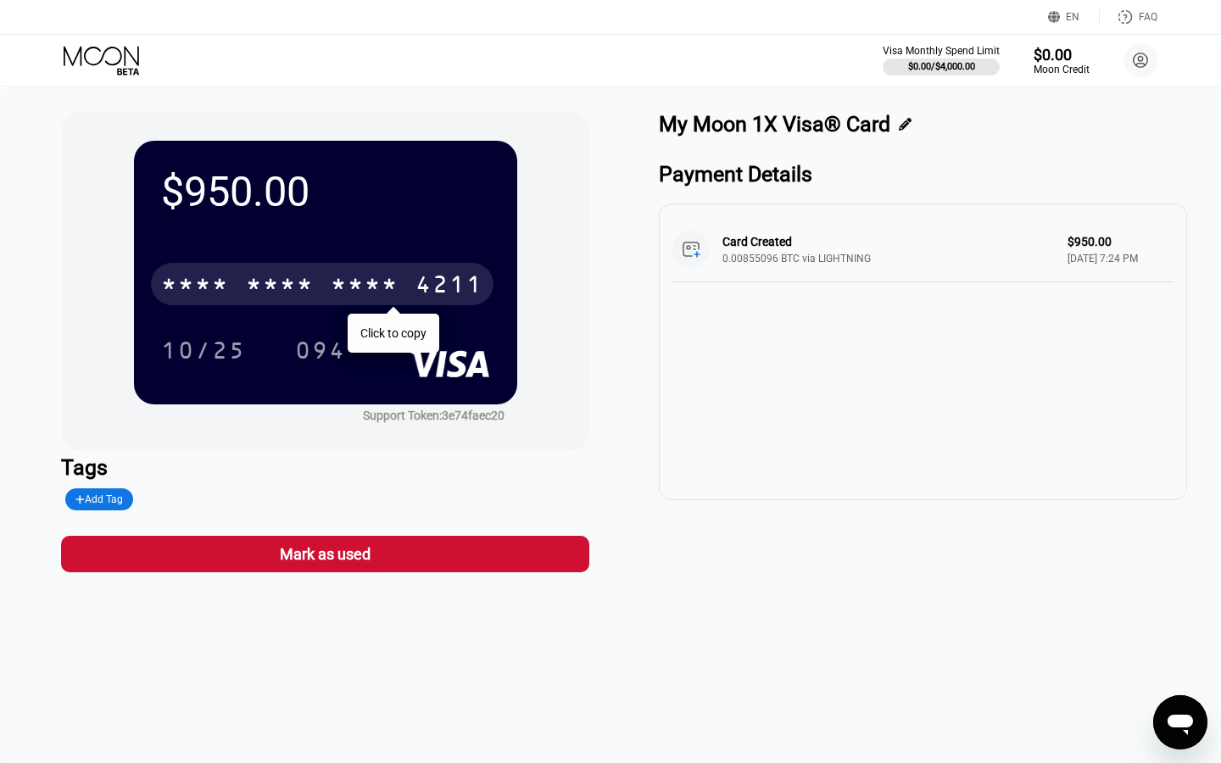
click at [328, 279] on div "* * * * * * * * * * * * 4211" at bounding box center [322, 284] width 343 height 42
click at [328, 279] on div "[CREDIT_CARD_NUMBER]" at bounding box center [322, 284] width 343 height 42
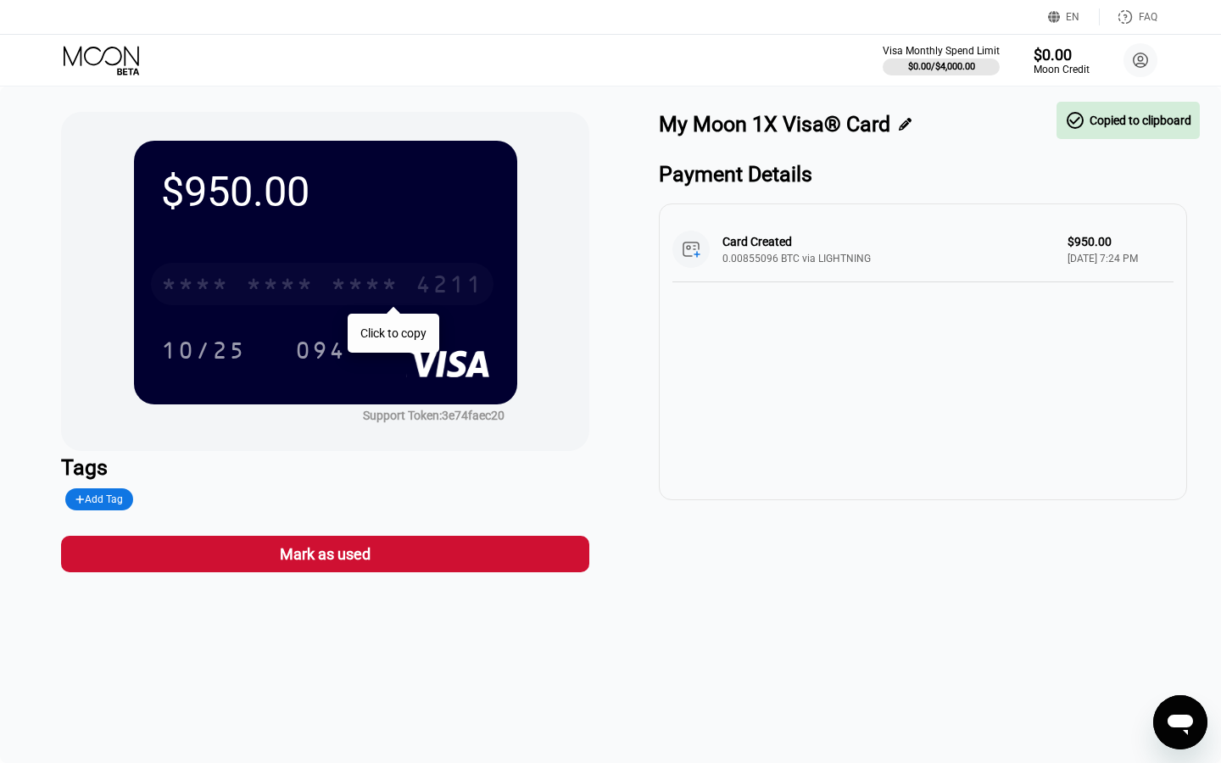
click at [328, 279] on div "* * * * * * * * * * * * 4211" at bounding box center [322, 284] width 343 height 42
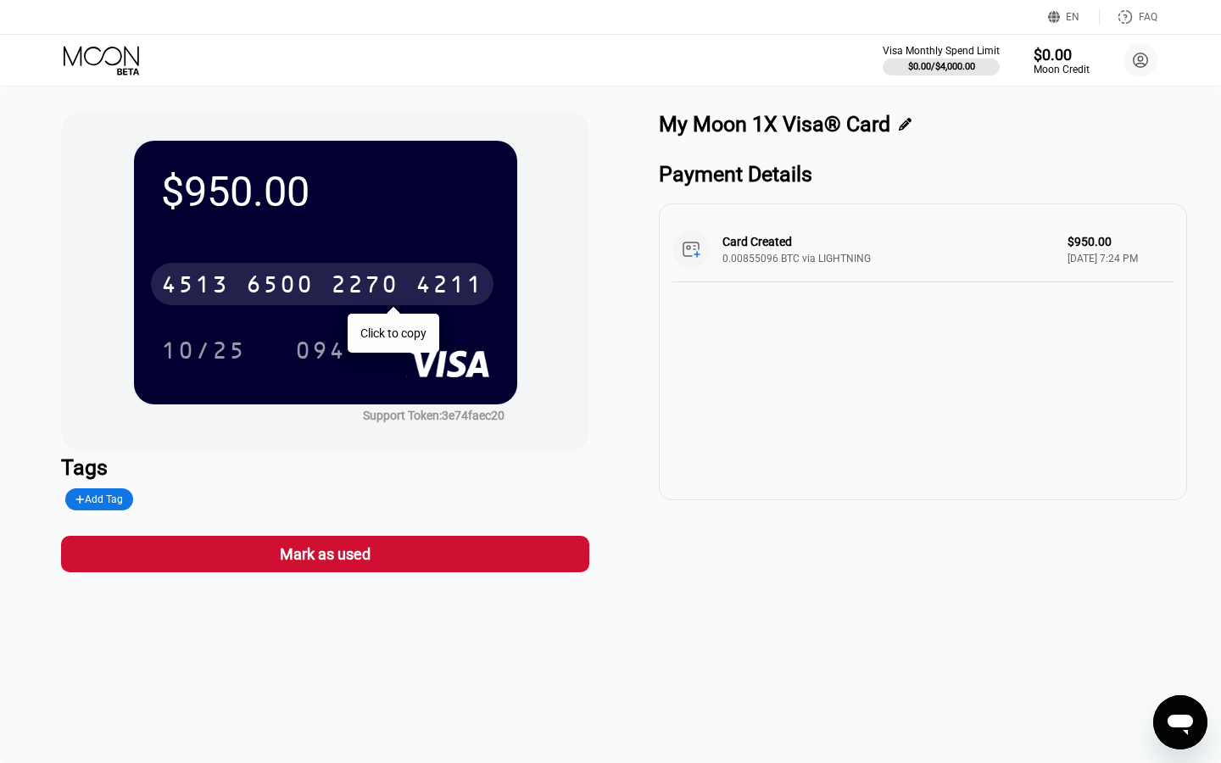
click at [386, 286] on div "2270" at bounding box center [365, 286] width 68 height 27
